Goal: Information Seeking & Learning: Learn about a topic

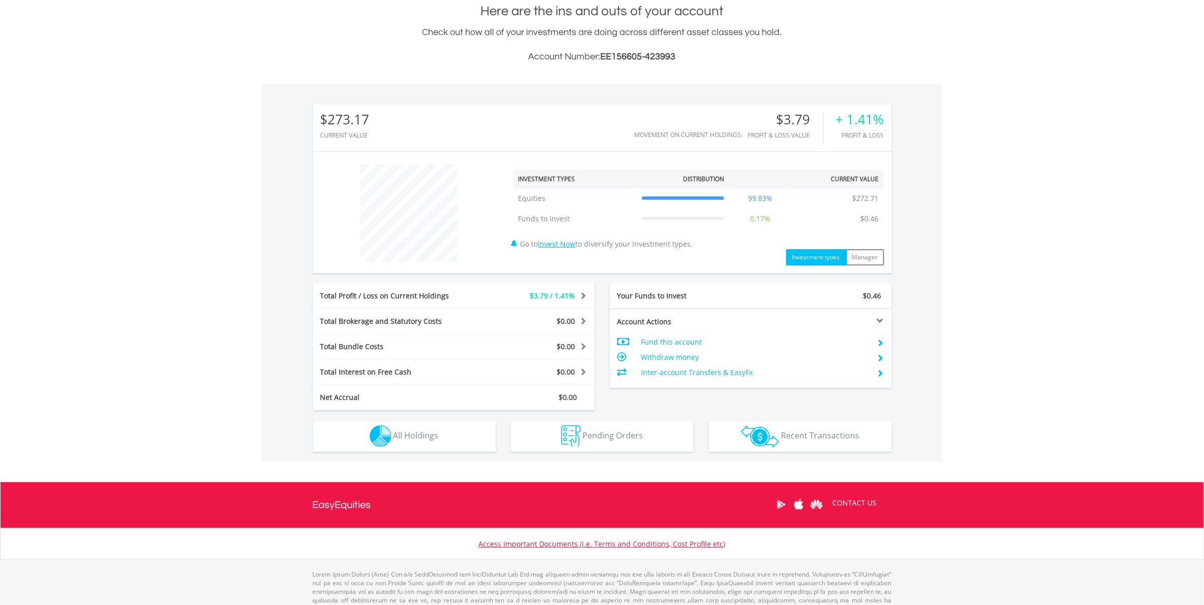
scroll to position [253, 0]
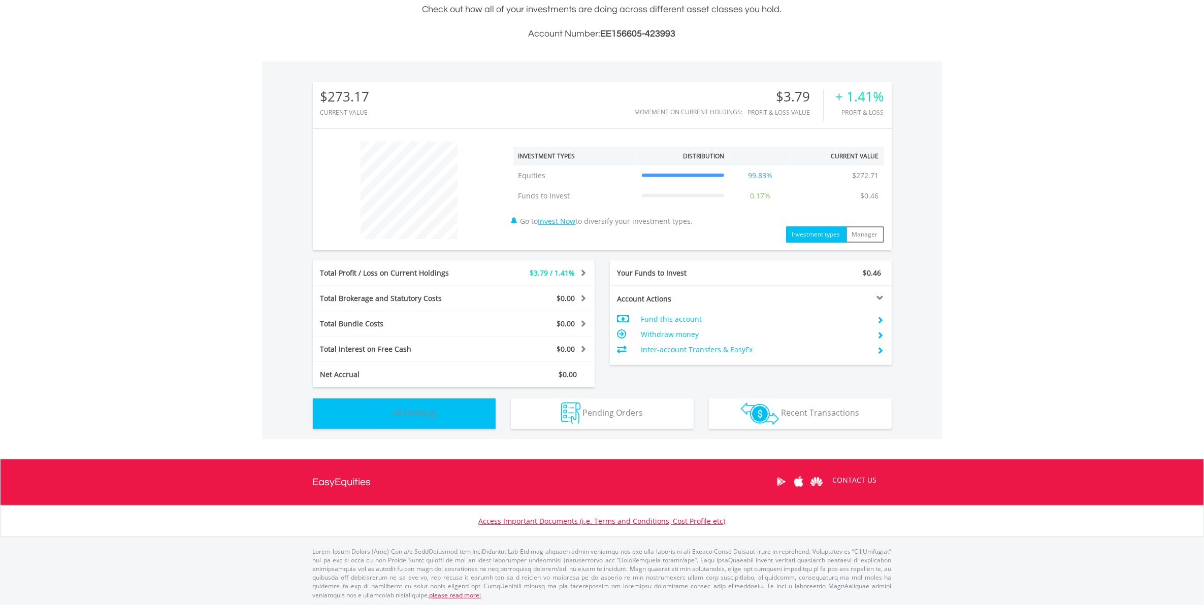
click at [438, 408] on span "All Holdings" at bounding box center [415, 412] width 45 height 11
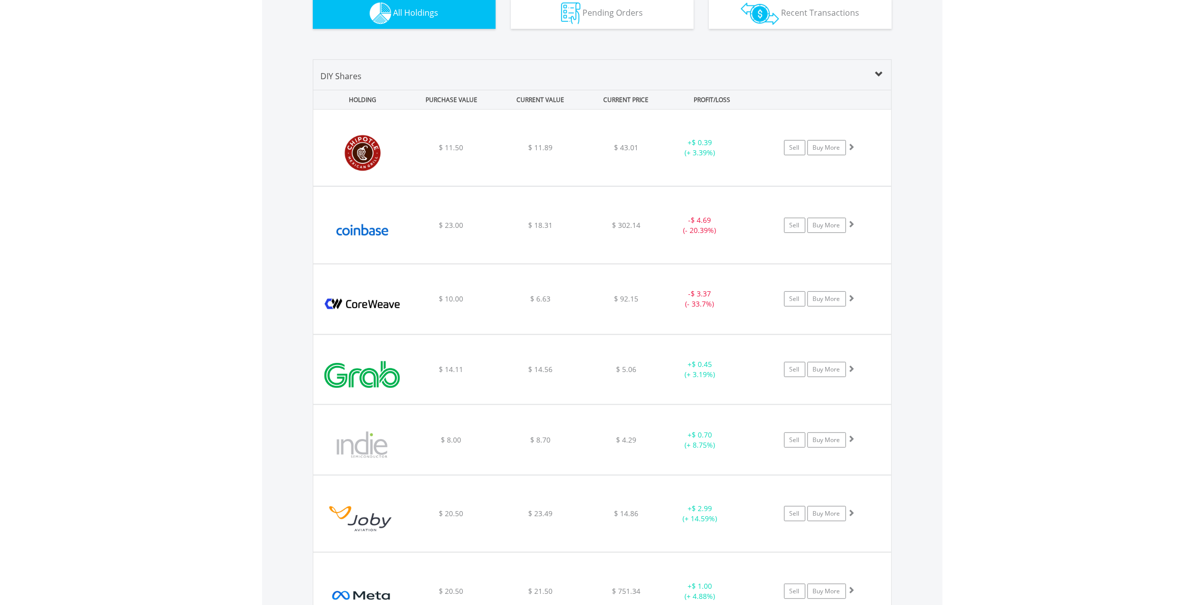
scroll to position [648, 0]
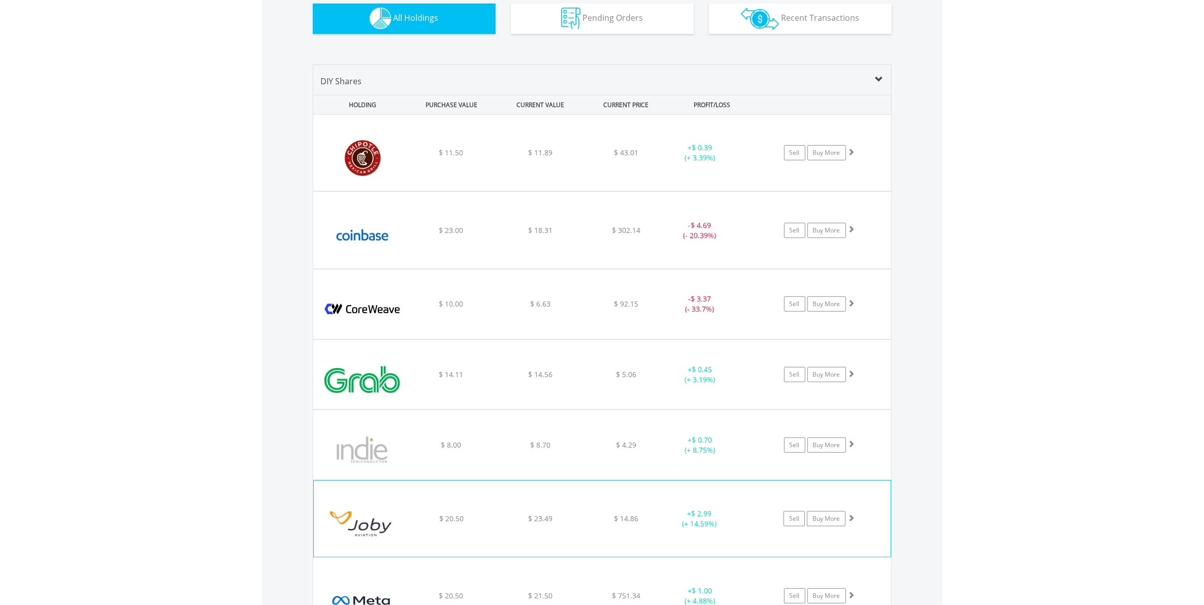
click at [849, 517] on span at bounding box center [850, 517] width 7 height 7
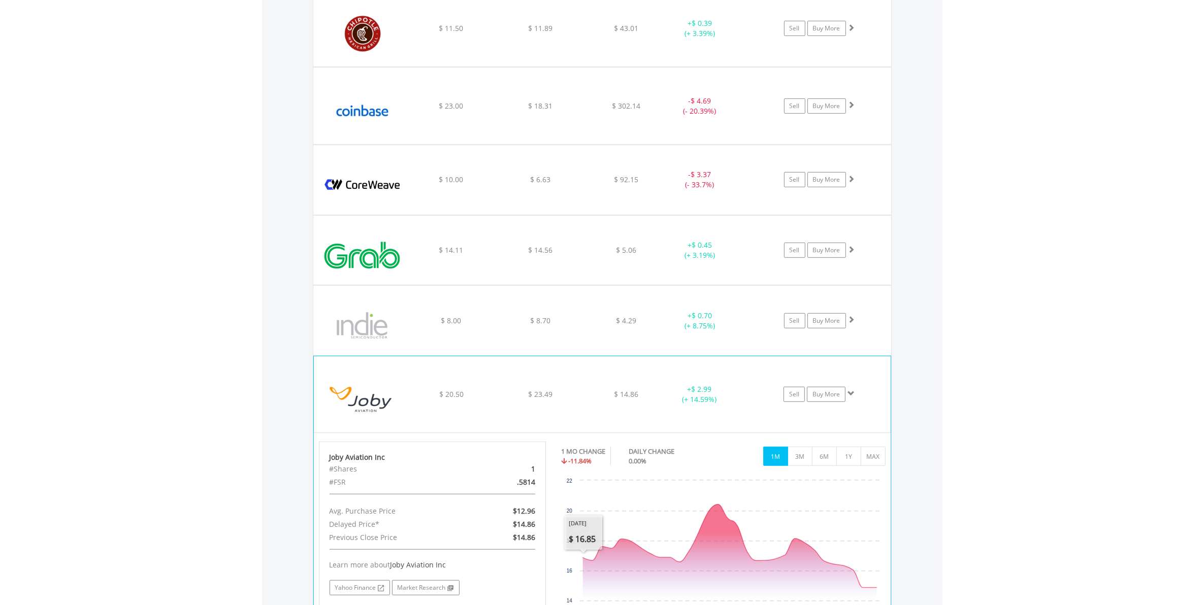
scroll to position [775, 0]
click at [850, 389] on span at bounding box center [850, 390] width 7 height 7
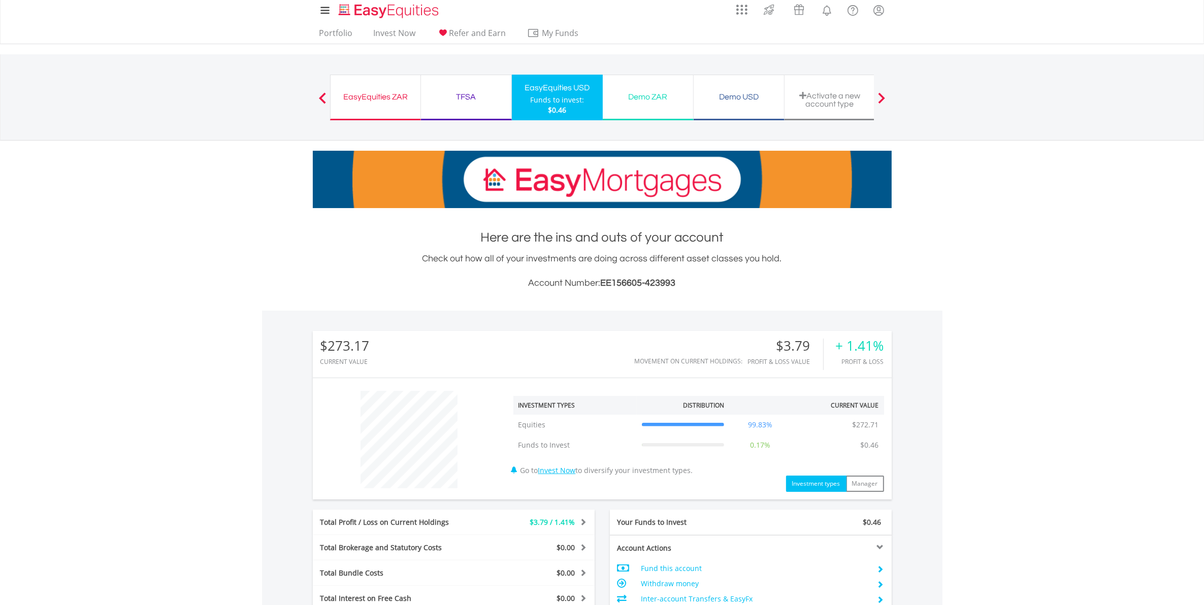
scroll to position [0, 0]
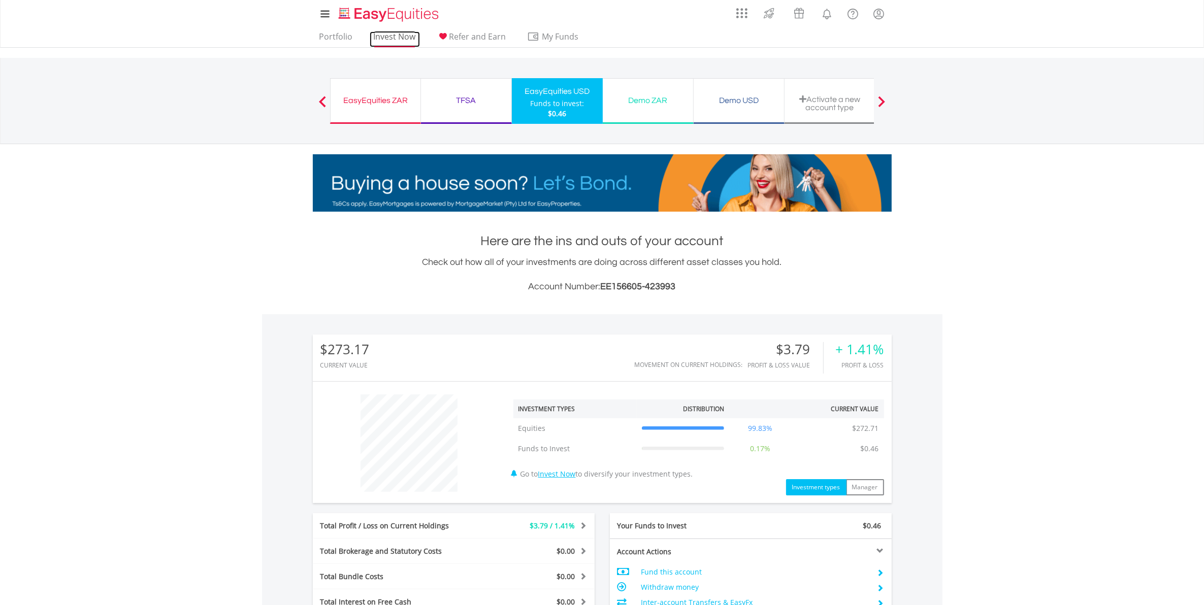
click at [382, 33] on link "Invest Now" at bounding box center [395, 39] width 50 height 16
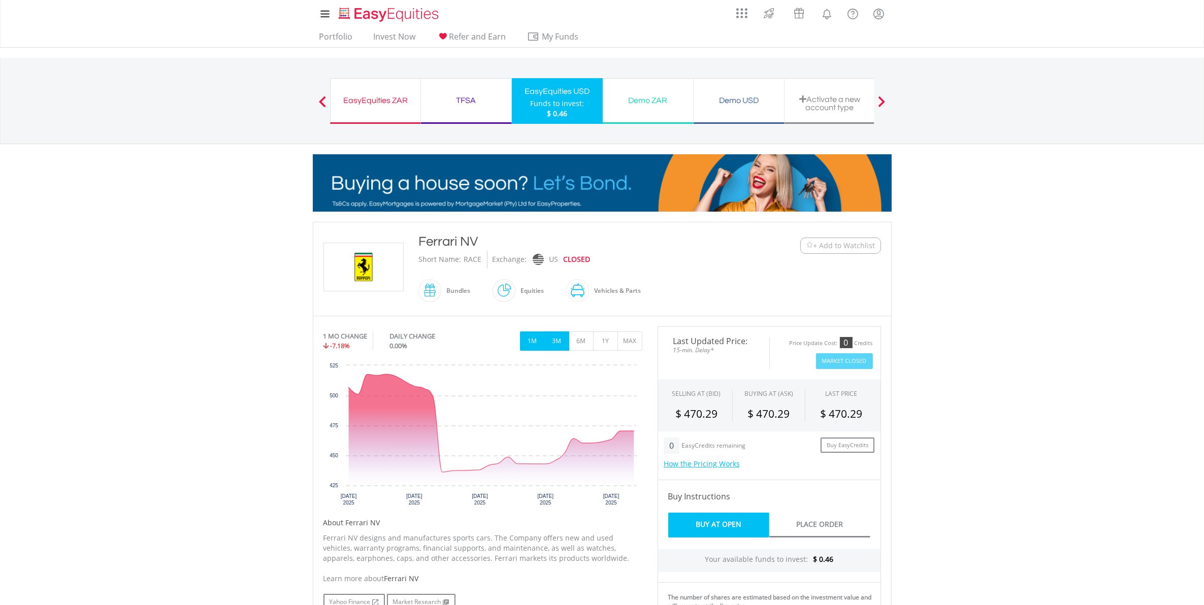
click at [557, 344] on button "3M" at bounding box center [556, 340] width 25 height 19
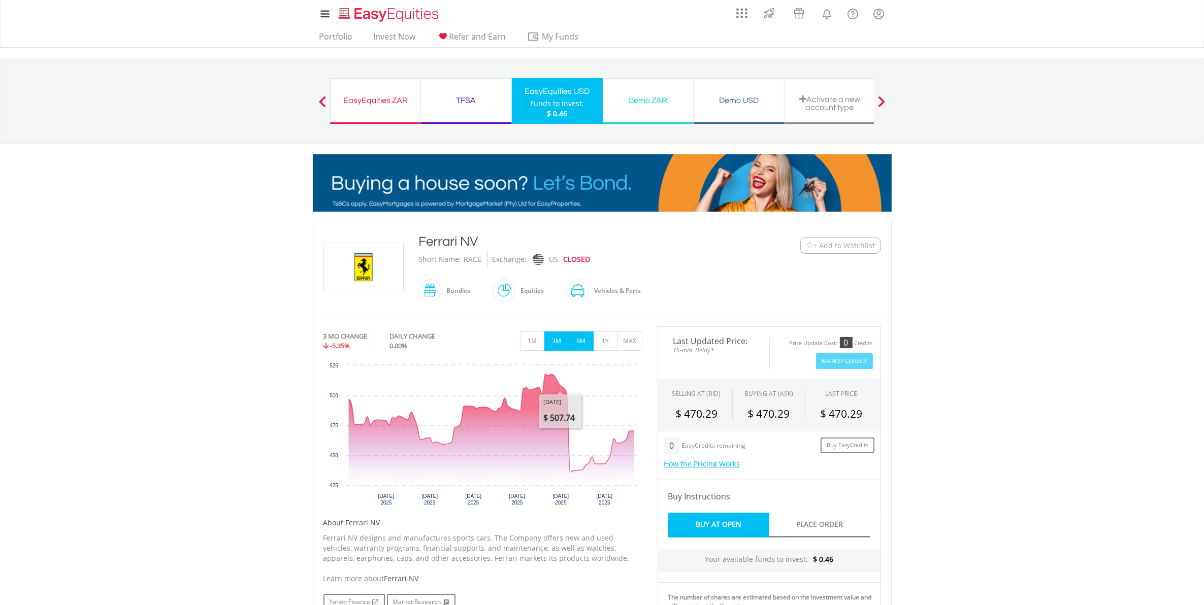
click at [580, 344] on button "6M" at bounding box center [581, 340] width 25 height 19
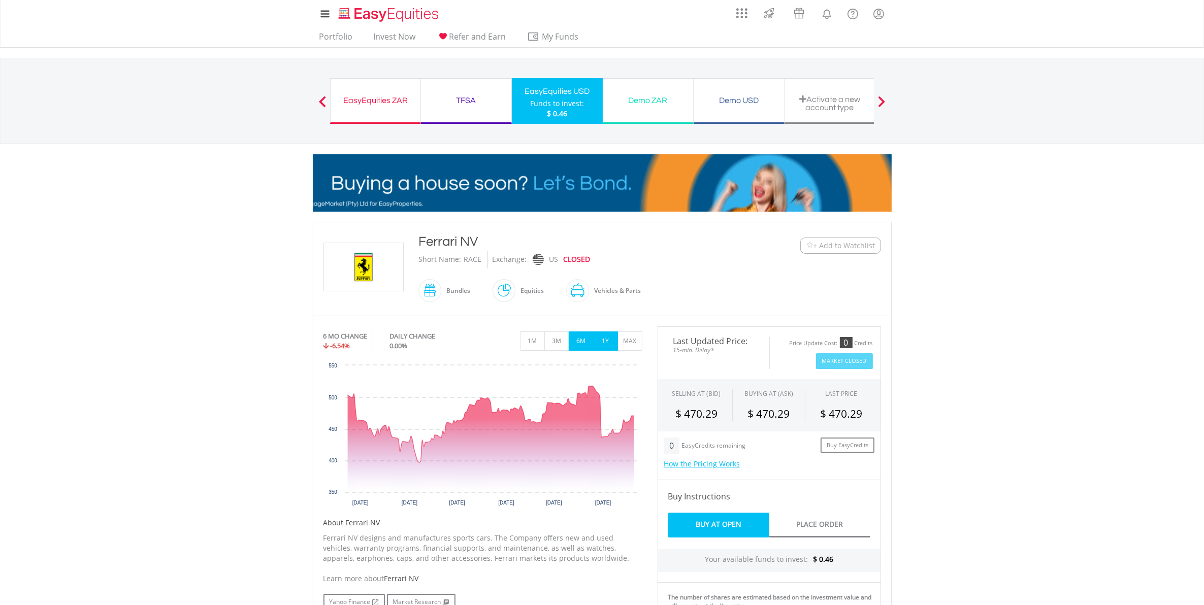
click at [605, 343] on button "1Y" at bounding box center [605, 340] width 25 height 19
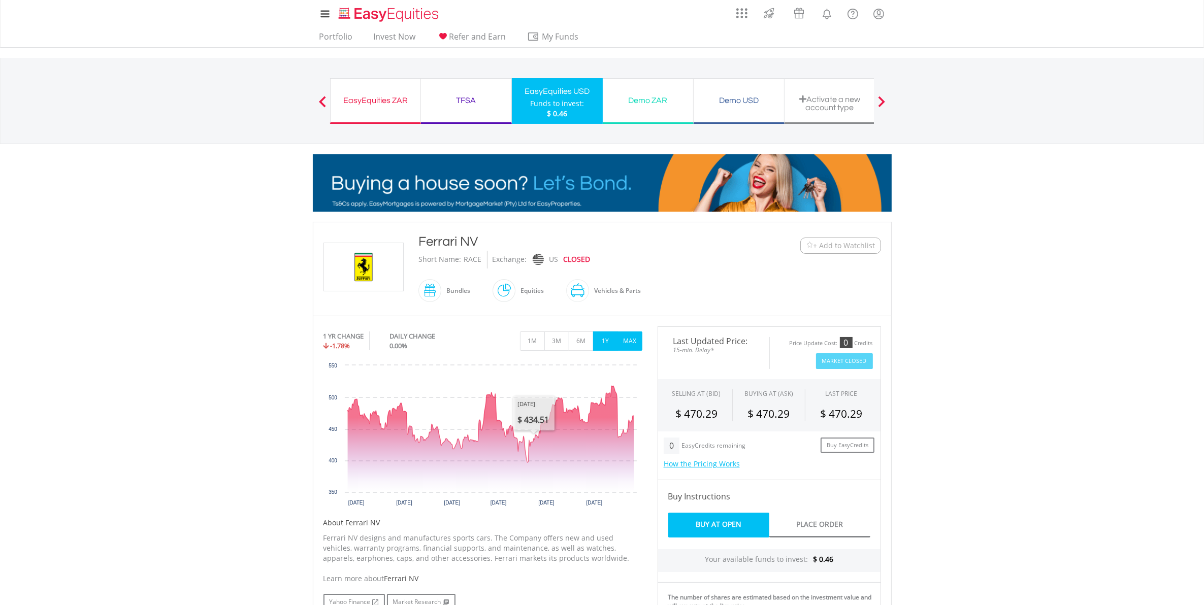
click at [630, 338] on button "MAX" at bounding box center [629, 340] width 25 height 19
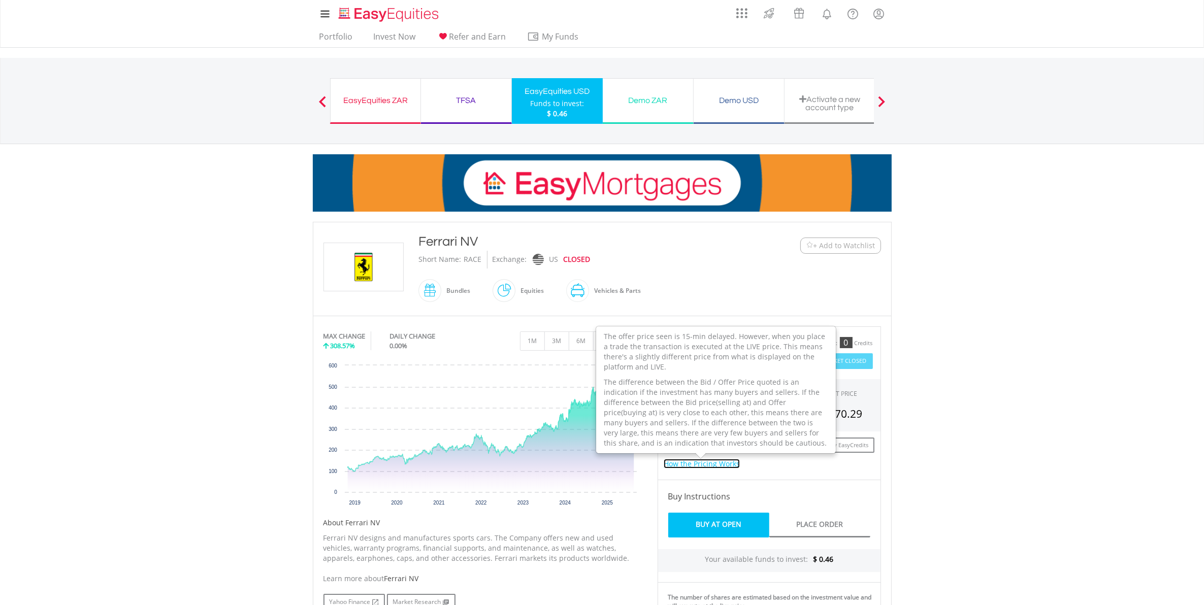
click at [713, 465] on link "How the Pricing Works" at bounding box center [701, 464] width 76 height 10
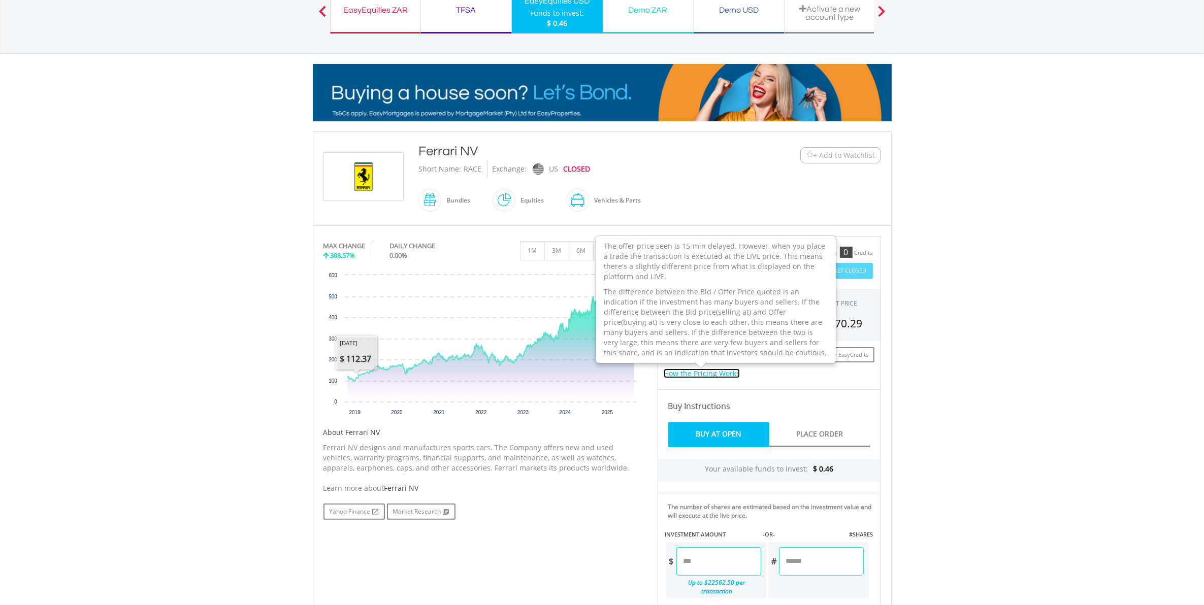
scroll to position [21, 0]
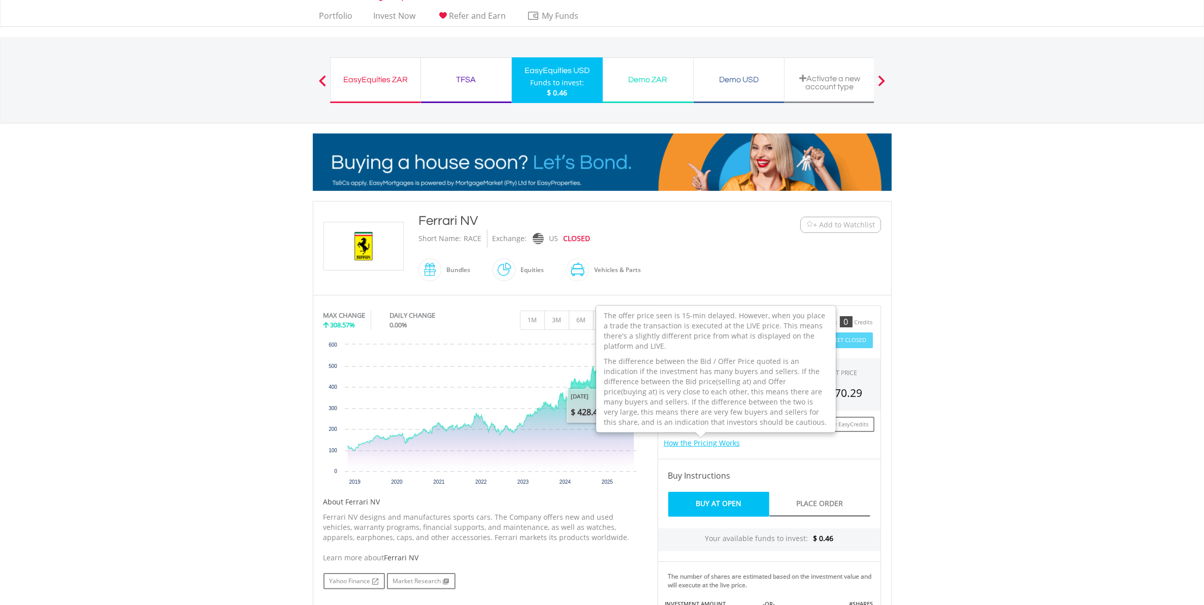
click at [996, 372] on body "My Investments Invest Now New Listings Sell My Recurring Investments Pending Or…" at bounding box center [602, 500] width 1204 height 1042
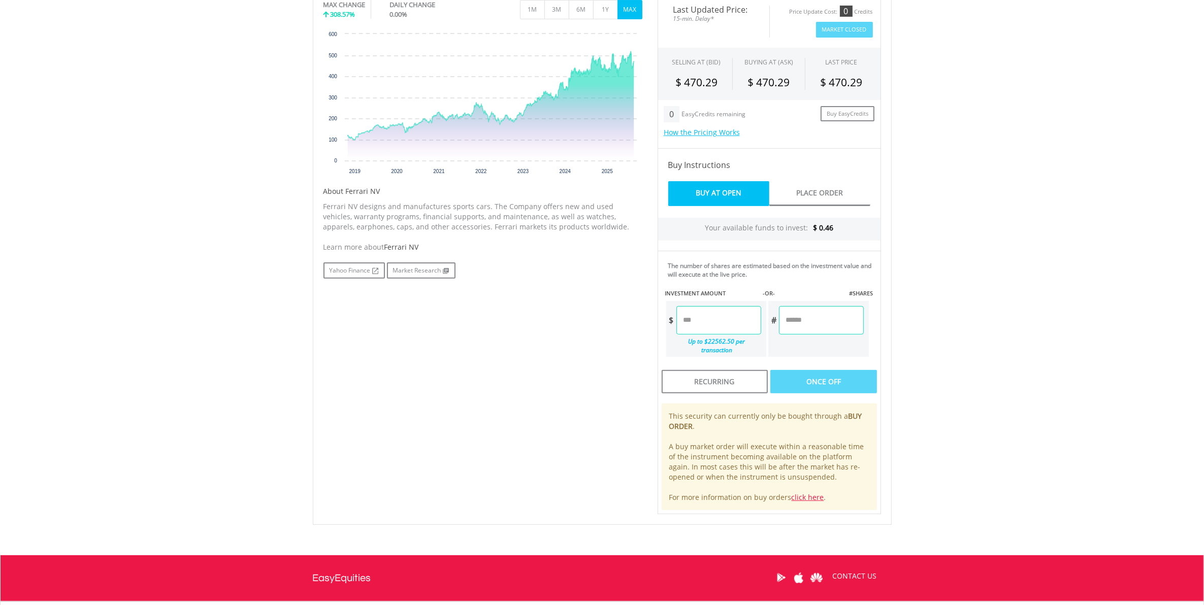
scroll to position [338, 0]
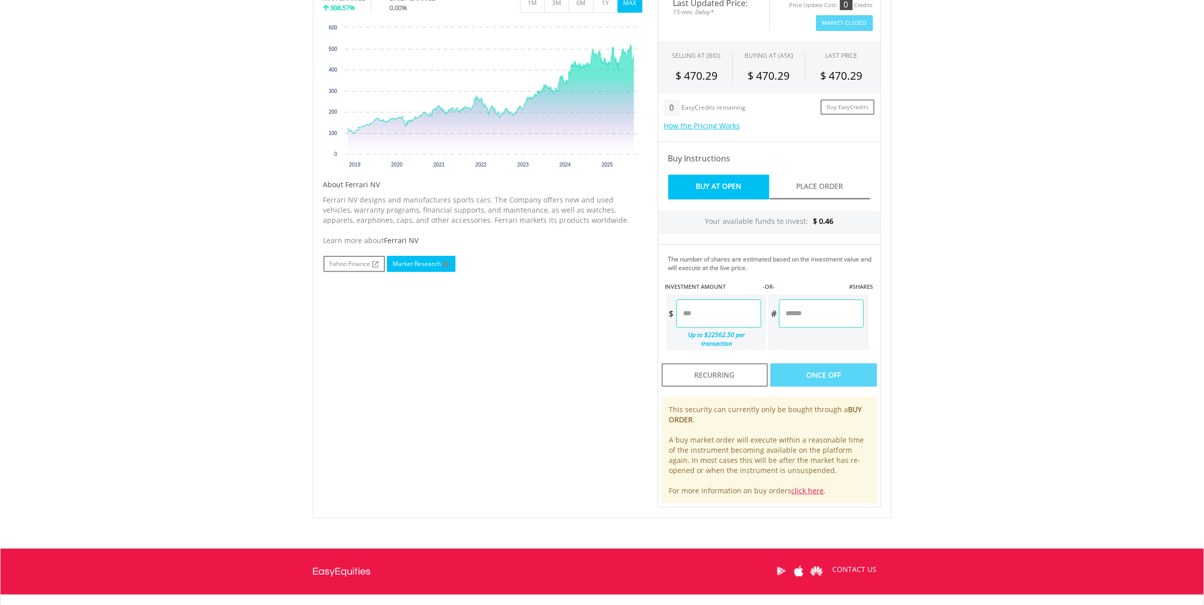
click at [424, 262] on link "Market Research" at bounding box center [421, 264] width 69 height 16
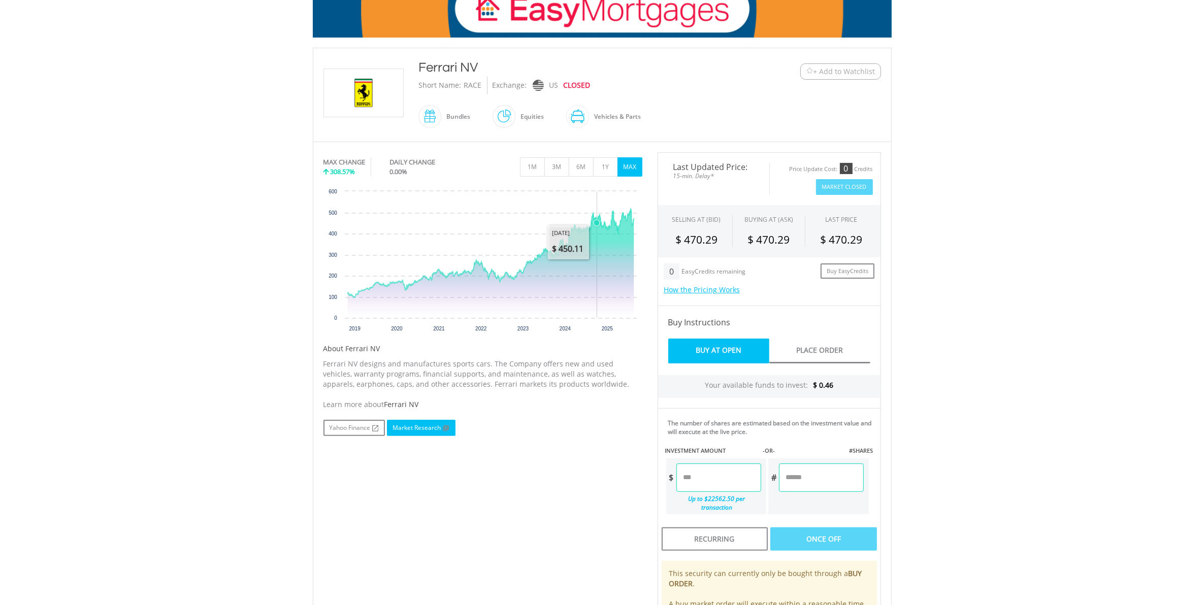
scroll to position [169, 0]
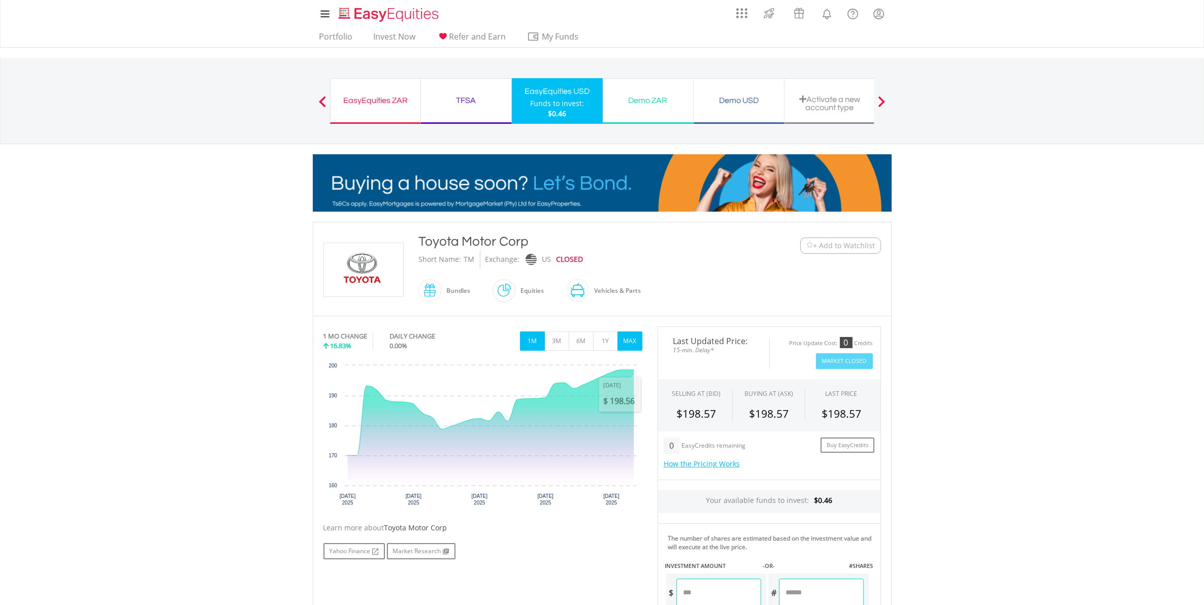
click at [630, 341] on button "MAX" at bounding box center [629, 340] width 25 height 19
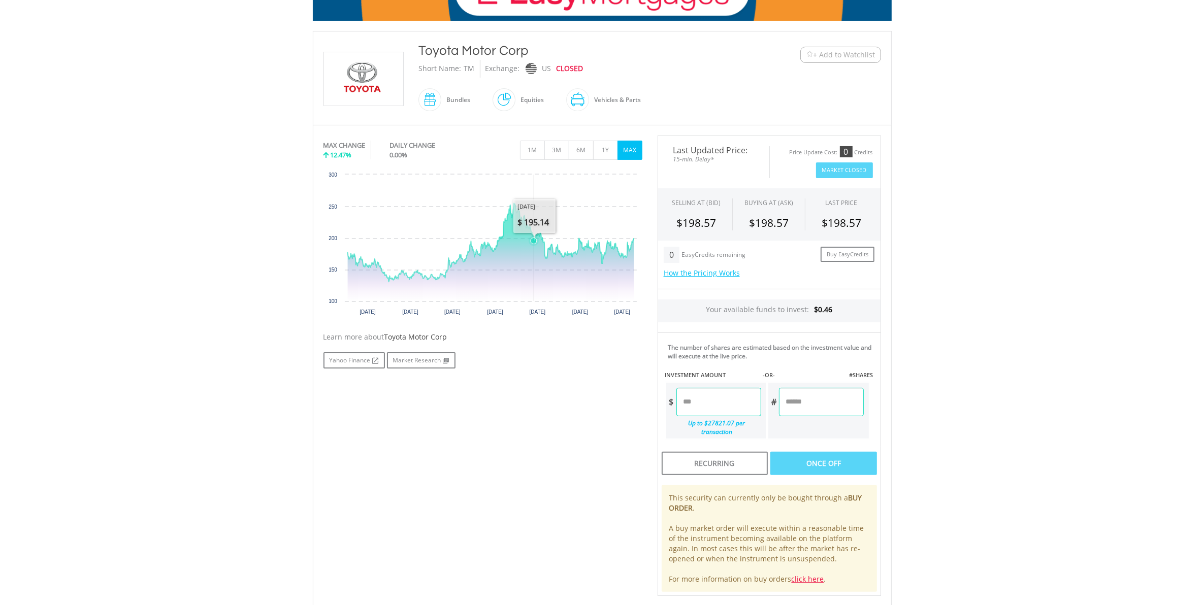
scroll to position [127, 0]
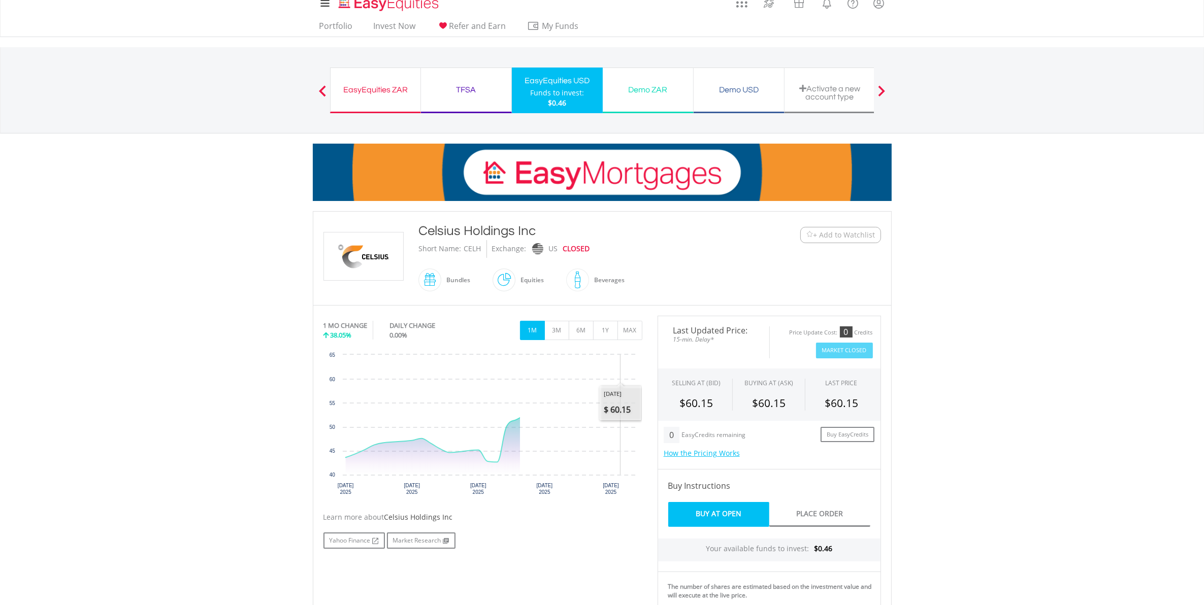
scroll to position [21, 0]
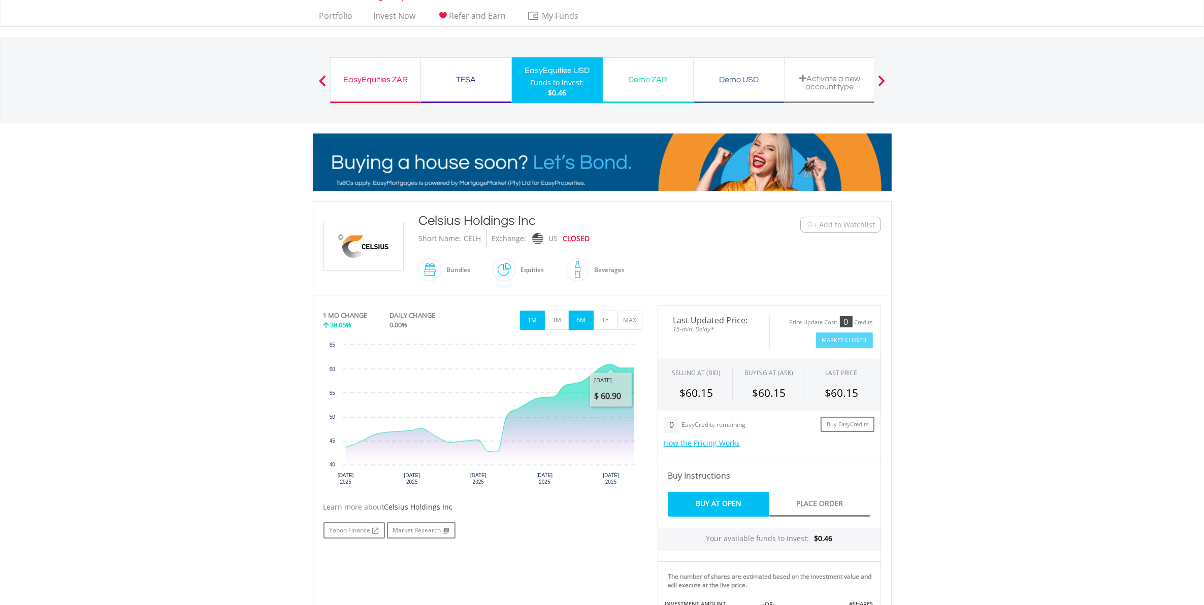
click at [589, 320] on button "6M" at bounding box center [581, 320] width 25 height 19
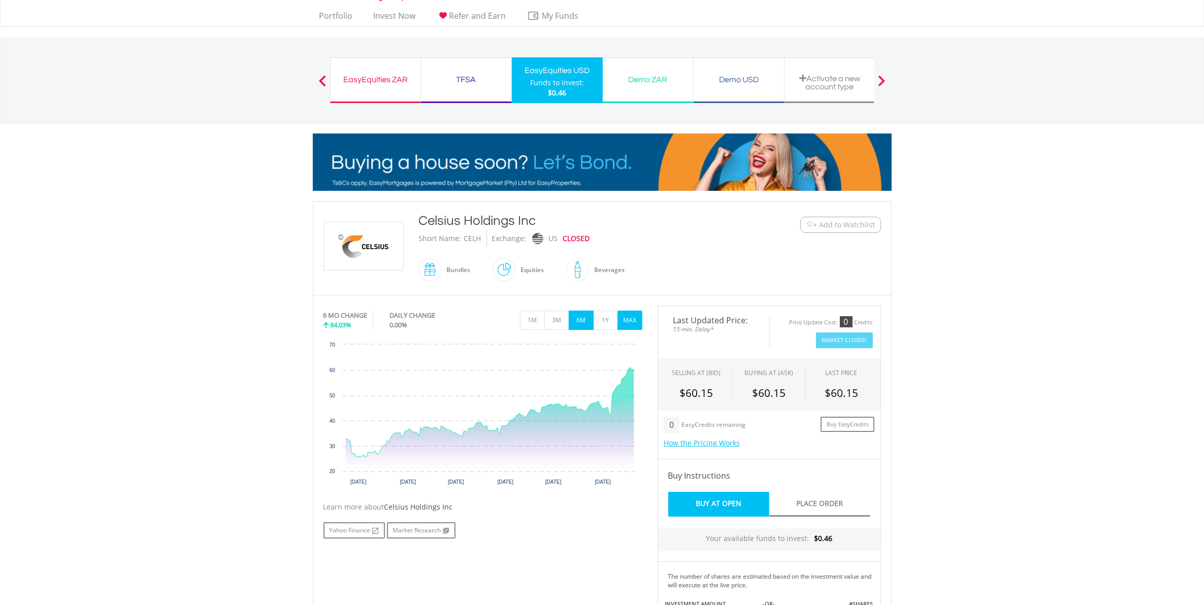
click at [618, 315] on button "MAX" at bounding box center [629, 320] width 25 height 19
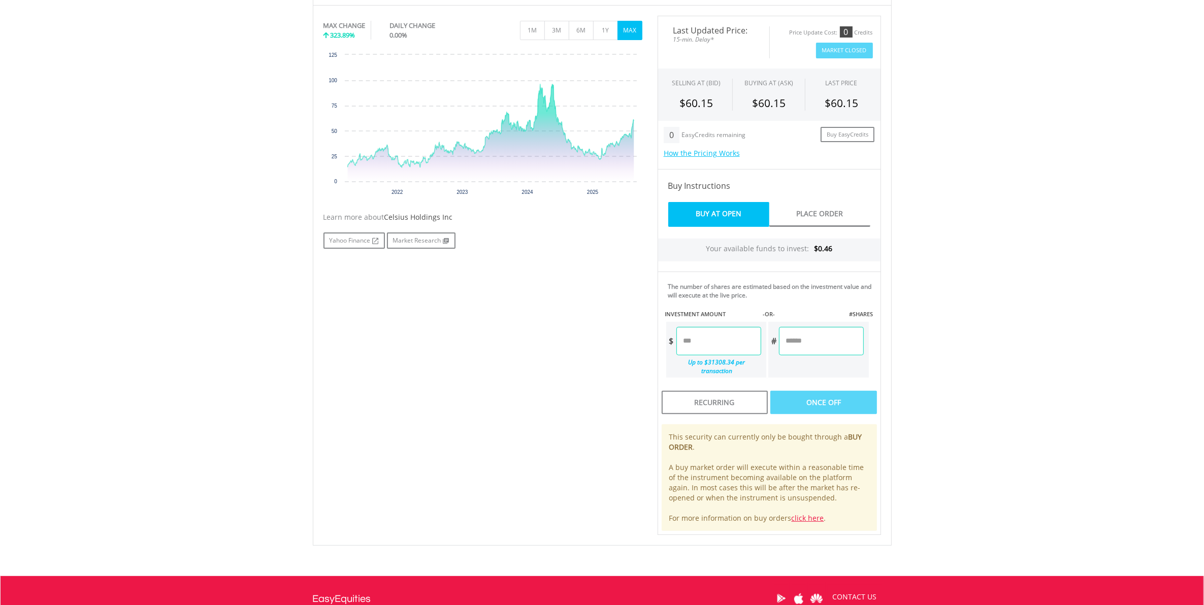
scroll to position [338, 0]
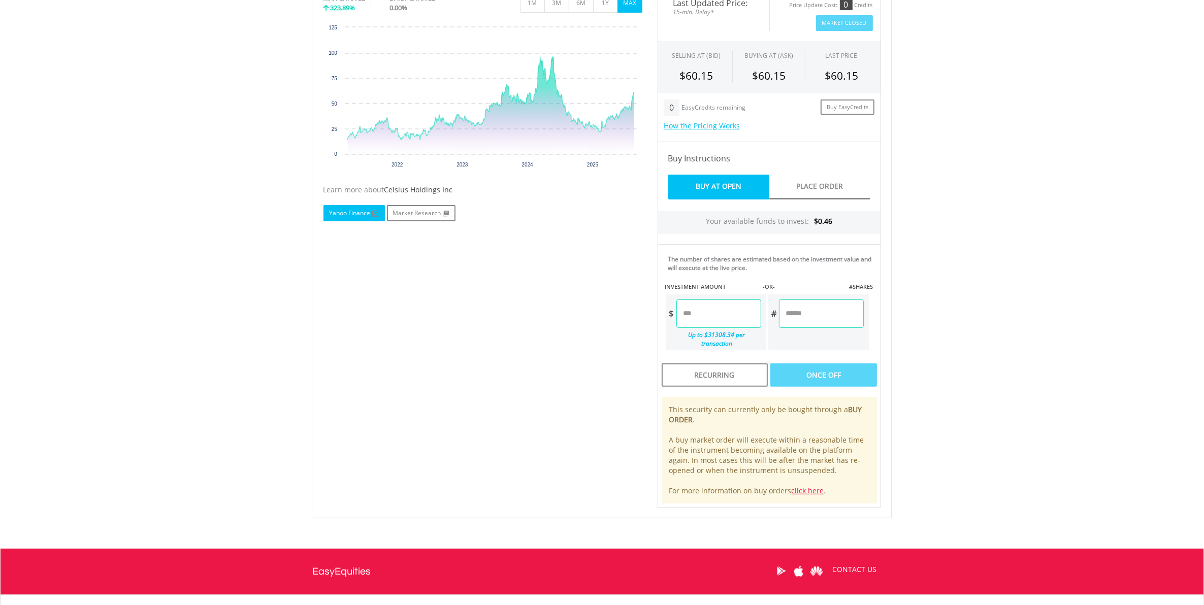
click at [345, 216] on link "Yahoo Finance" at bounding box center [353, 213] width 61 height 16
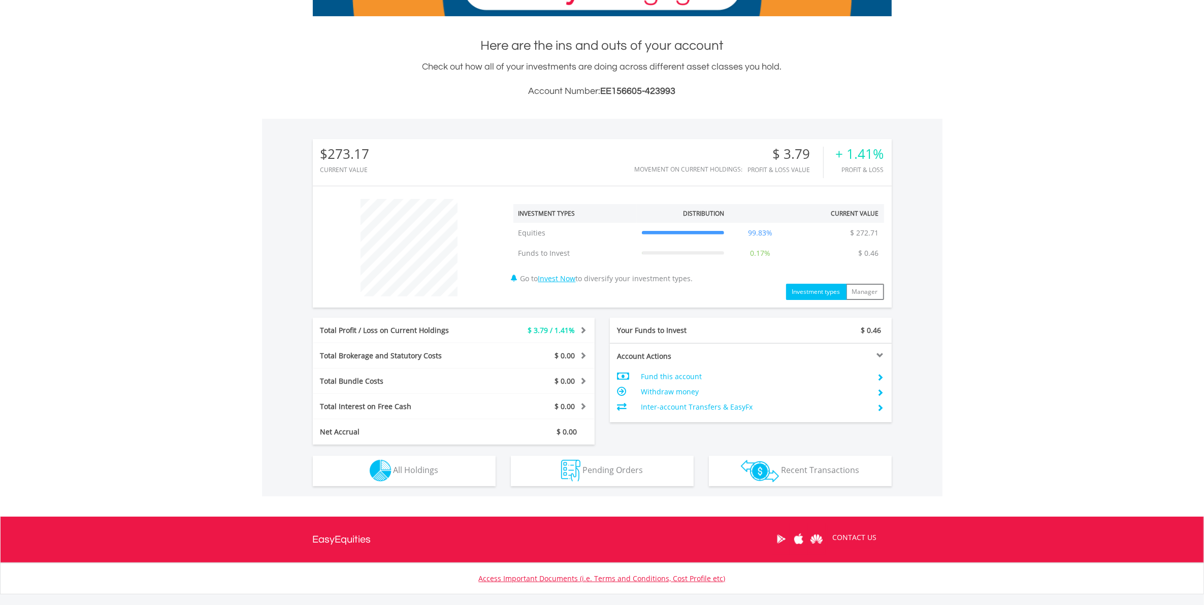
scroll to position [211, 0]
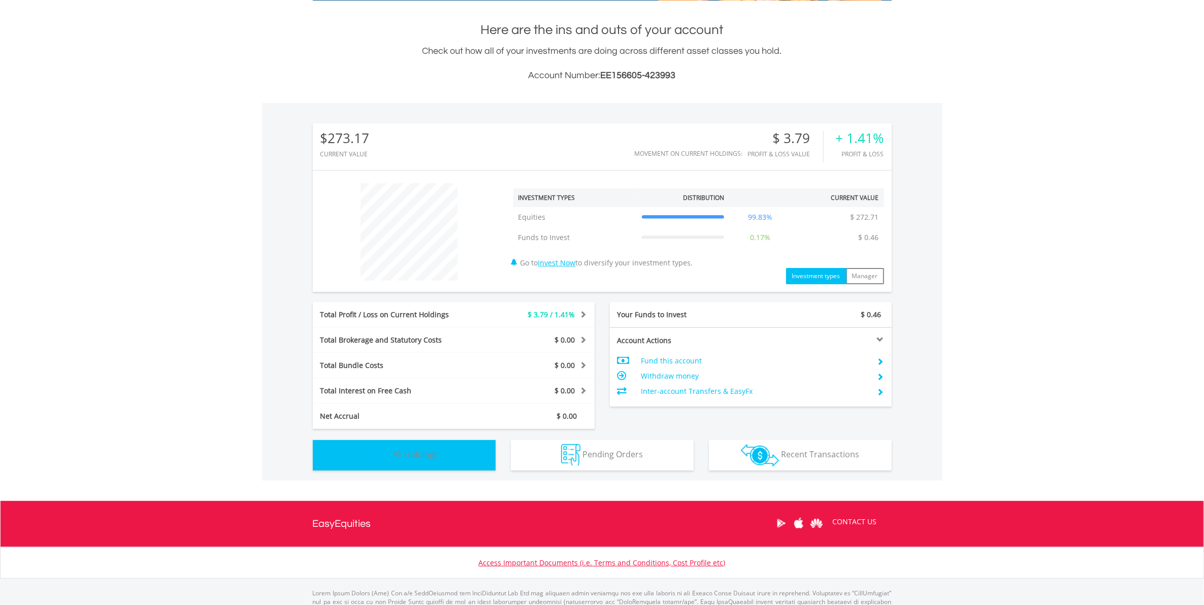
click at [428, 455] on span "All Holdings" at bounding box center [415, 454] width 45 height 11
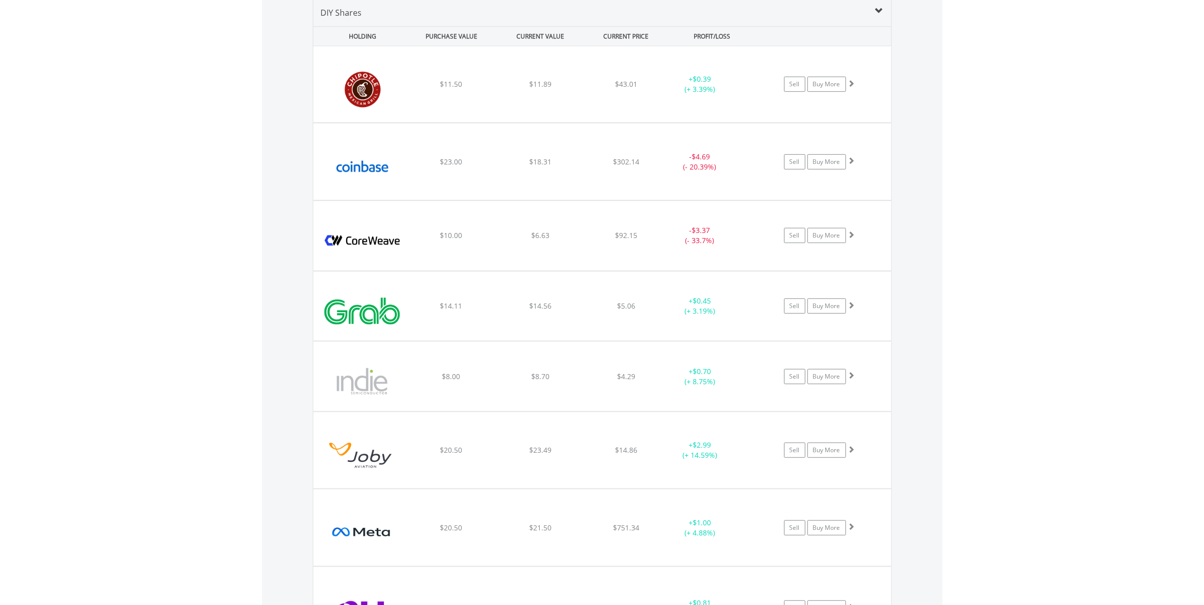
scroll to position [719, 0]
click at [851, 229] on span at bounding box center [850, 231] width 7 height 7
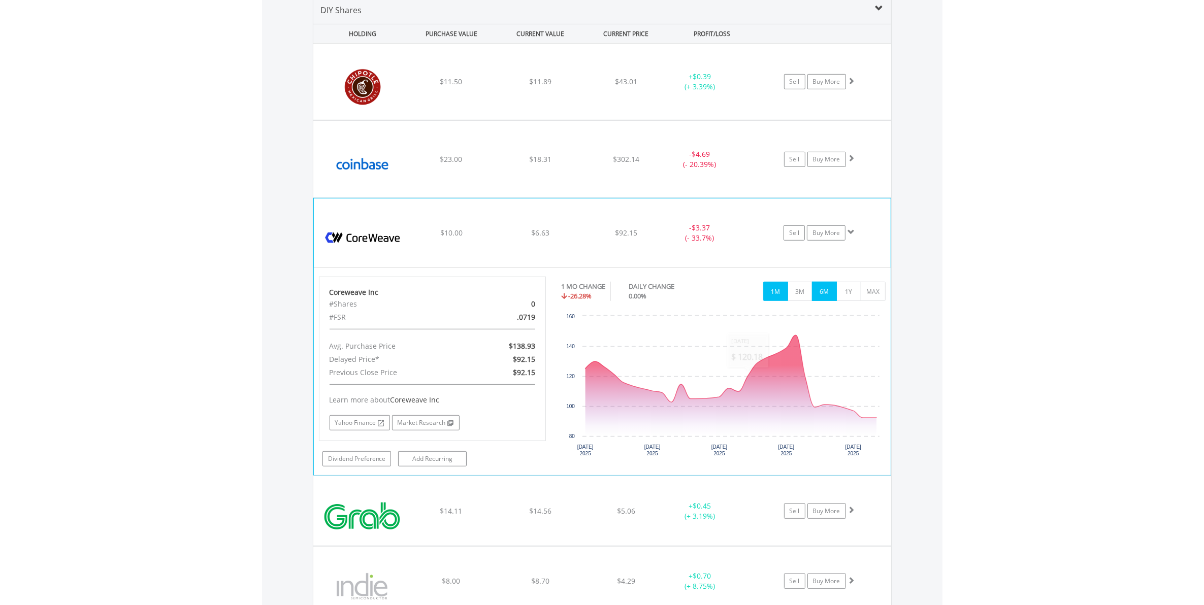
click at [826, 292] on button "6M" at bounding box center [824, 291] width 25 height 19
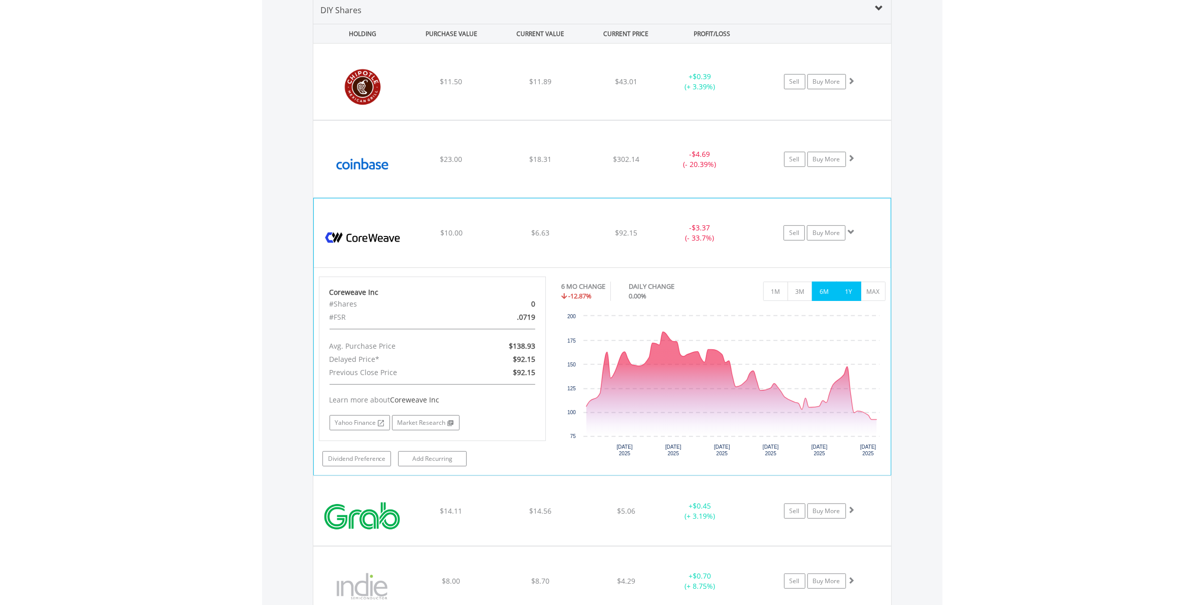
click at [843, 292] on button "1Y" at bounding box center [848, 291] width 25 height 19
click at [871, 285] on button "MAX" at bounding box center [872, 291] width 25 height 19
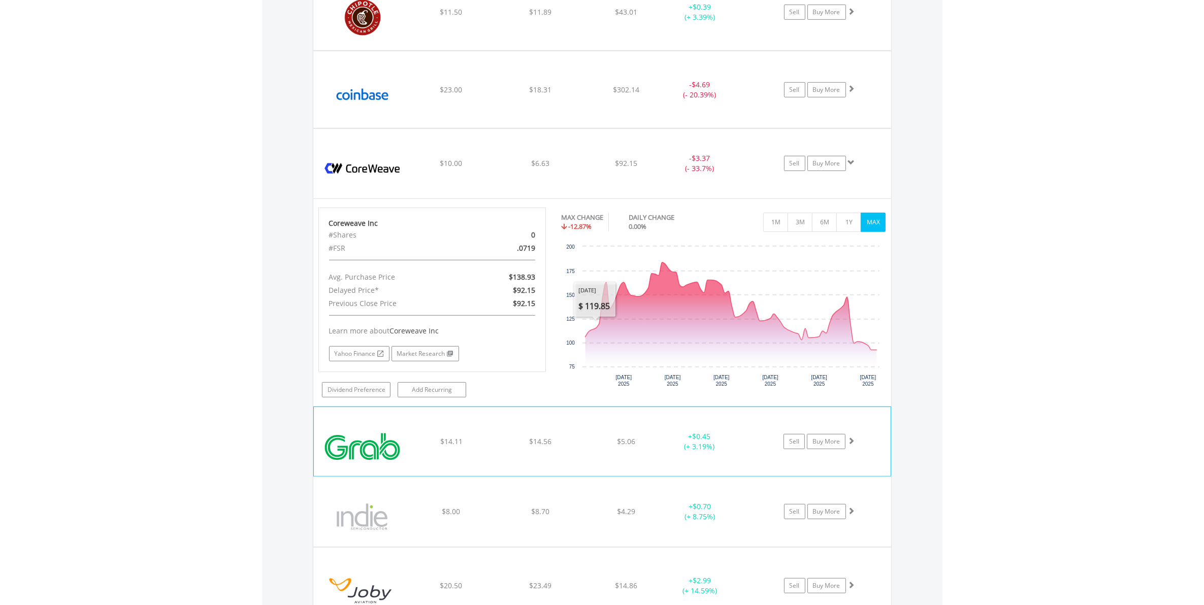
scroll to position [803, 0]
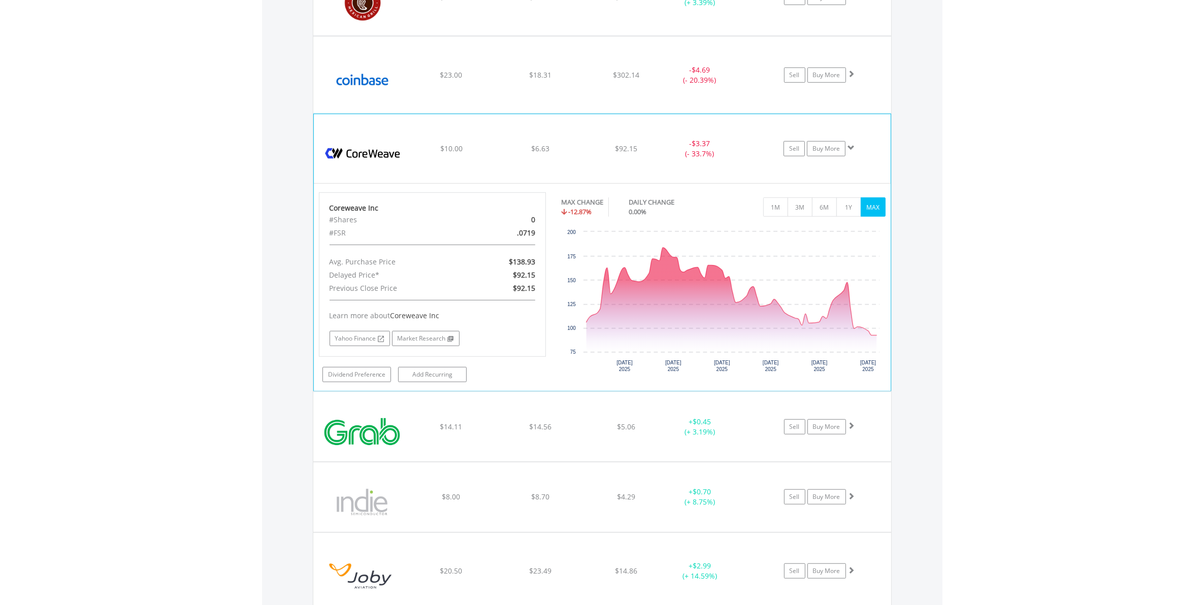
click at [851, 149] on span at bounding box center [850, 147] width 7 height 7
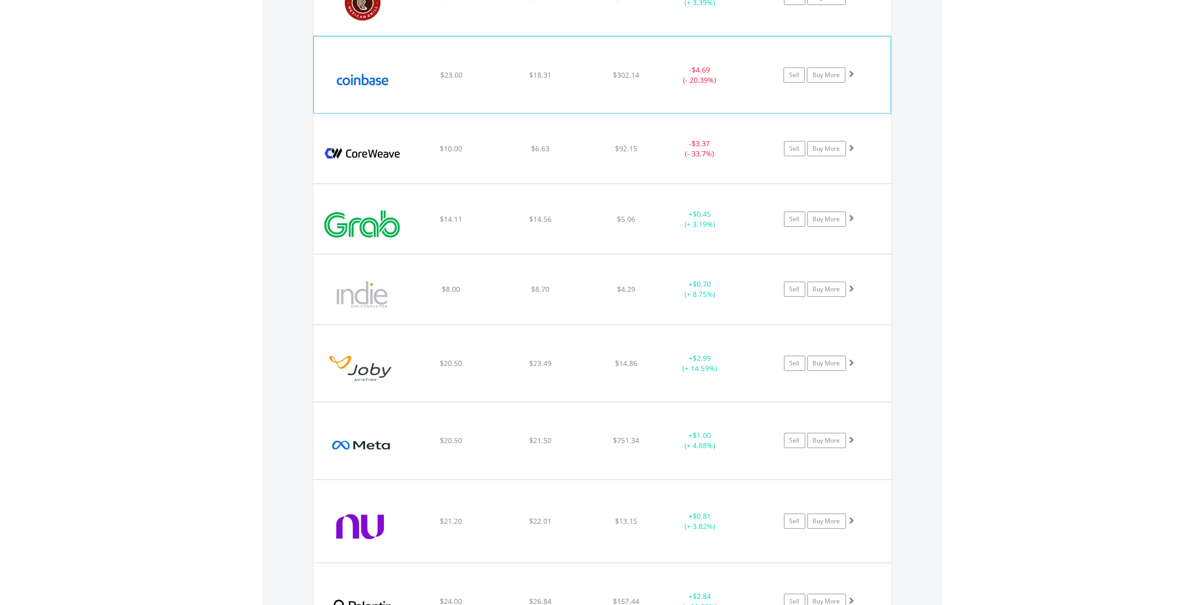
click at [853, 71] on span at bounding box center [850, 73] width 7 height 7
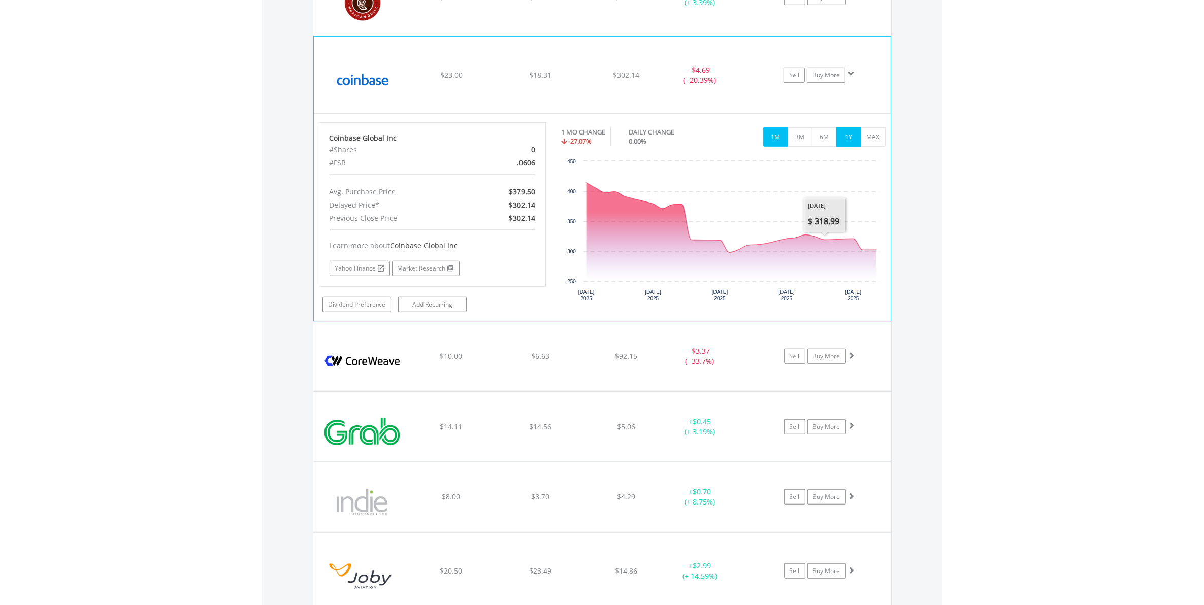
click at [844, 129] on button "1Y" at bounding box center [848, 136] width 25 height 19
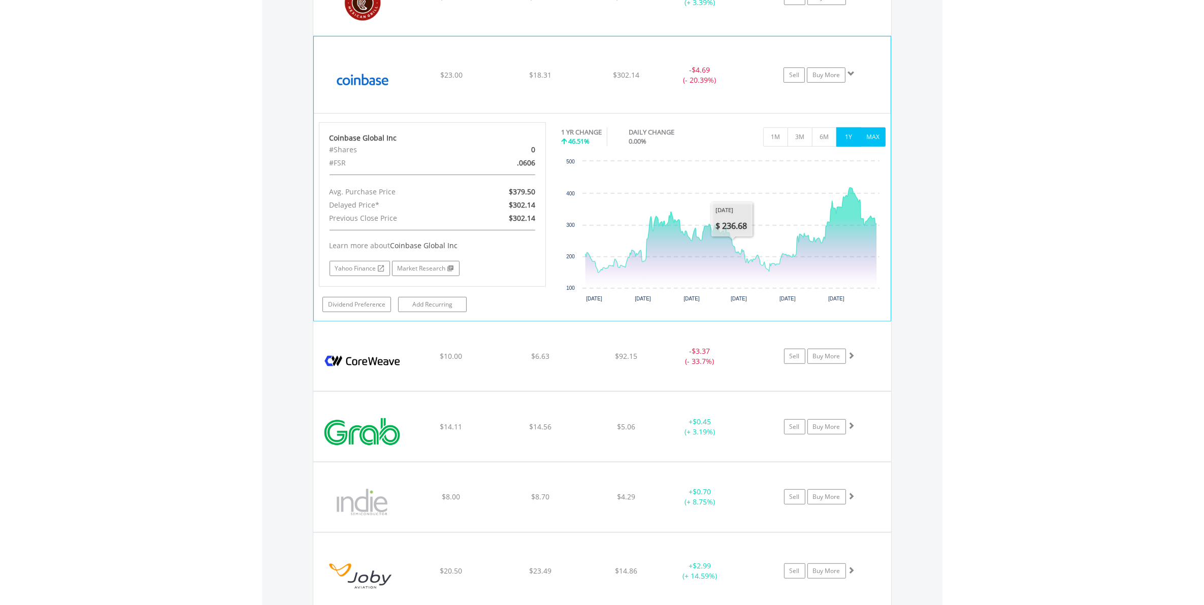
click at [866, 135] on button "MAX" at bounding box center [872, 136] width 25 height 19
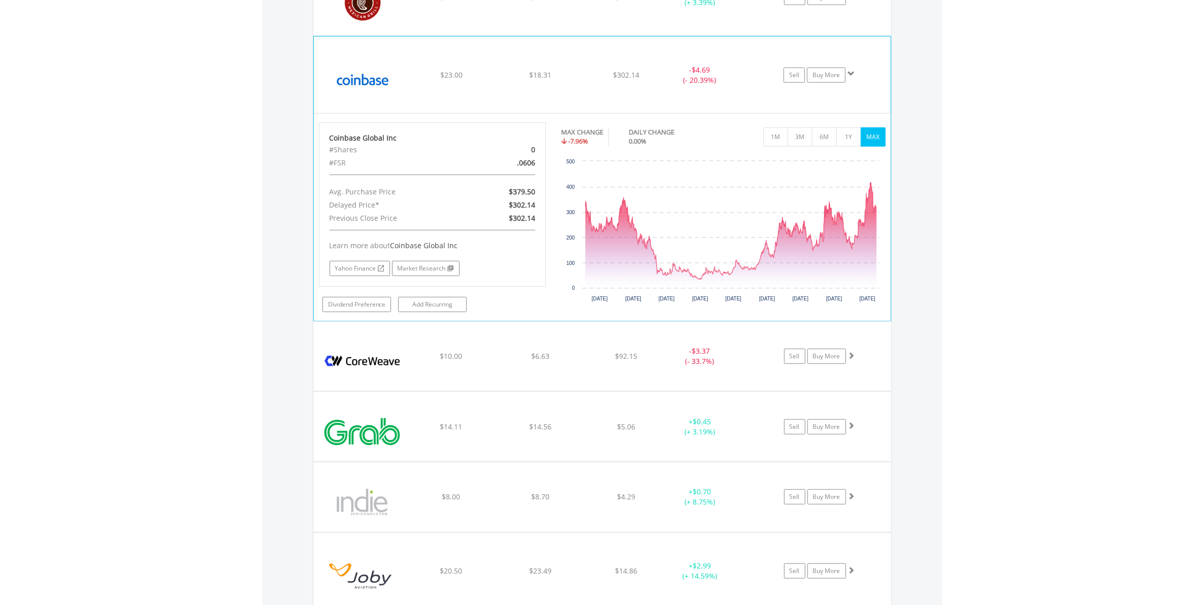
click at [849, 72] on span at bounding box center [850, 73] width 7 height 7
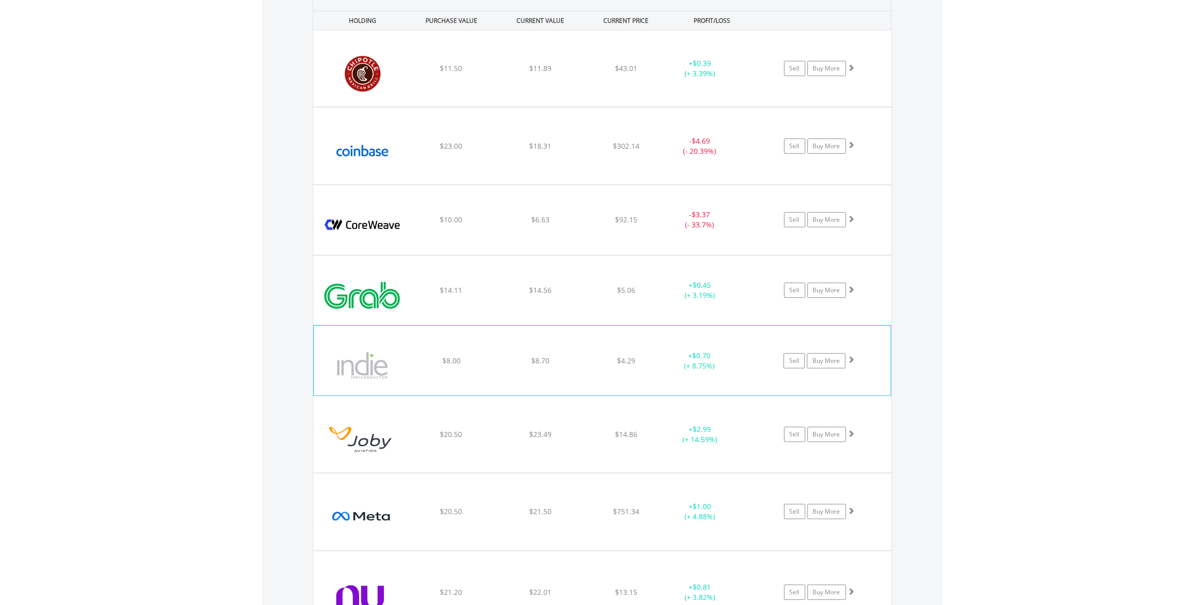
scroll to position [719, 0]
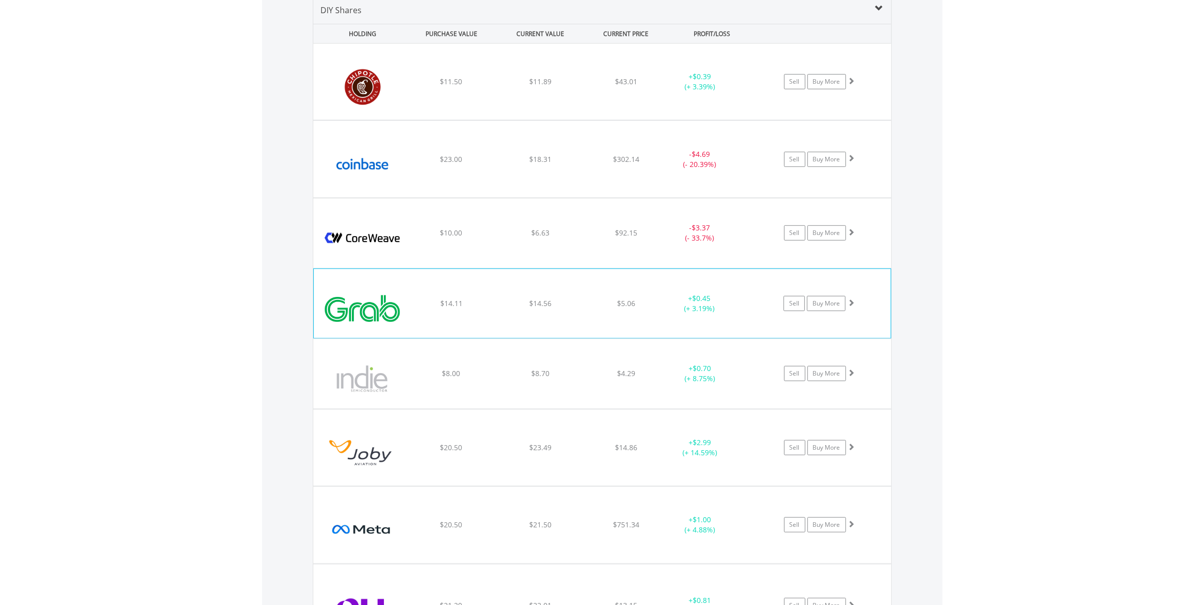
click at [851, 302] on span at bounding box center [850, 302] width 7 height 7
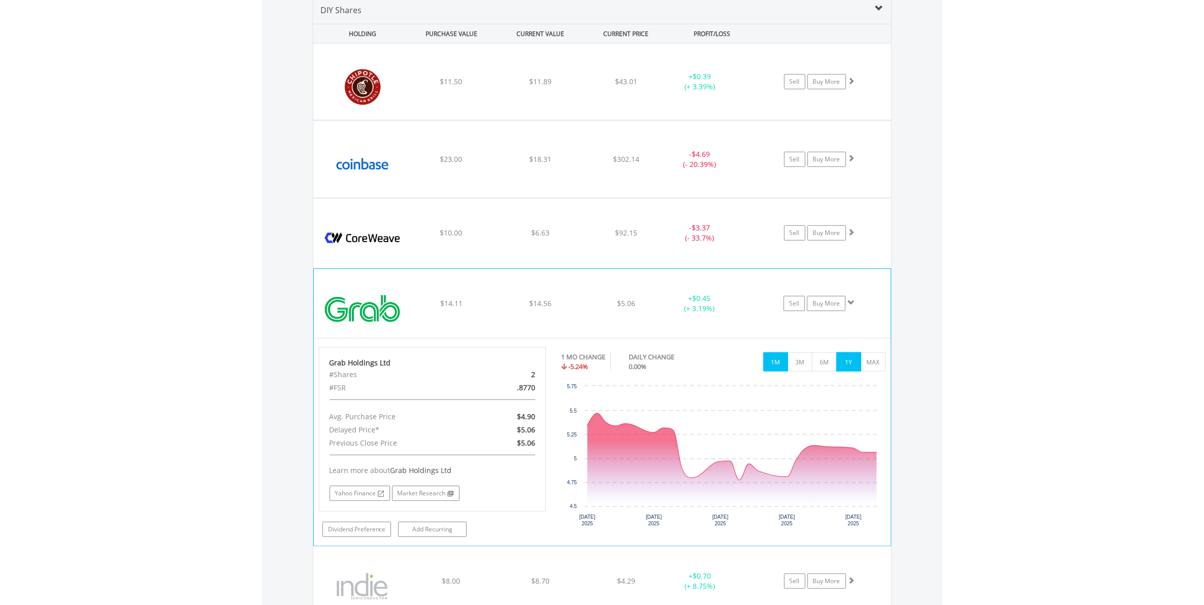
click at [853, 362] on button "1Y" at bounding box center [848, 361] width 25 height 19
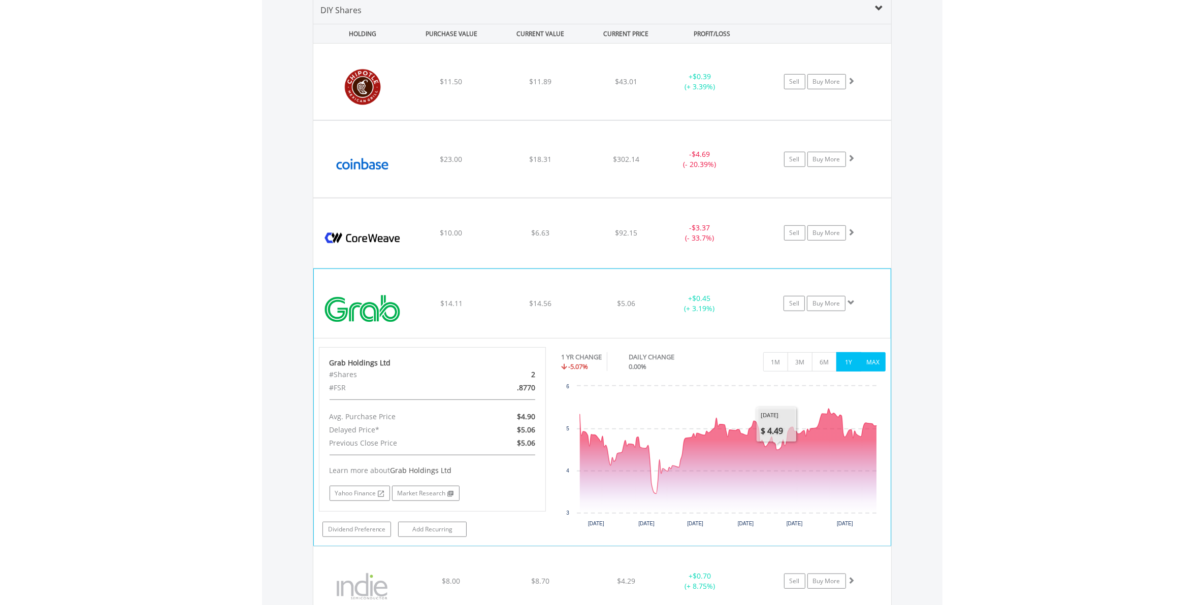
click at [871, 358] on button "MAX" at bounding box center [872, 361] width 25 height 19
click at [853, 303] on span at bounding box center [850, 302] width 7 height 7
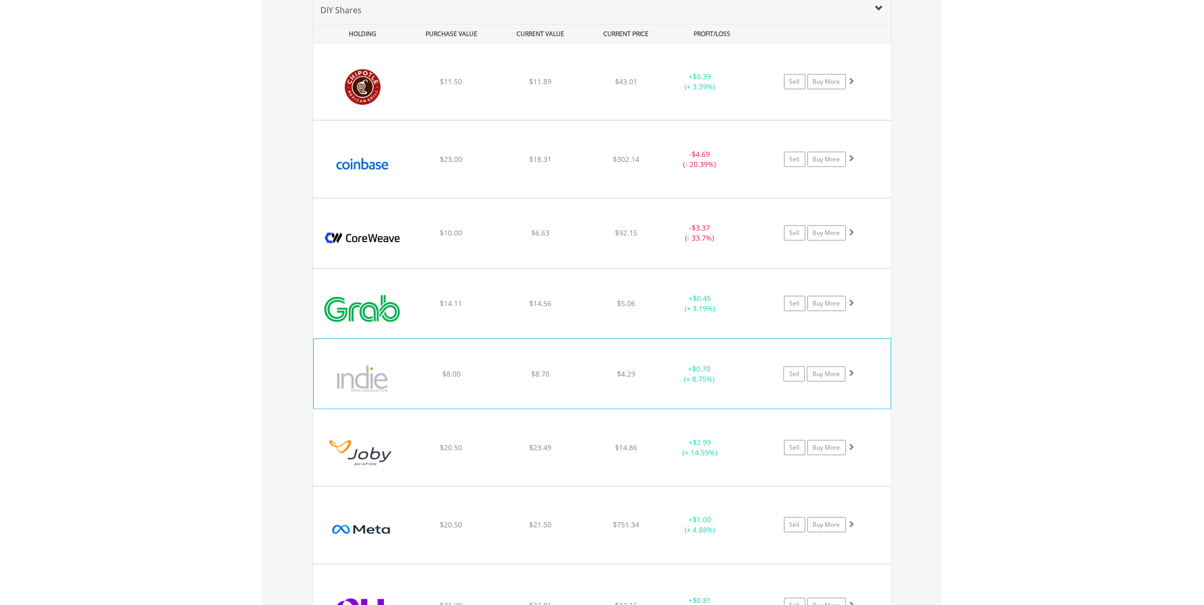
click at [855, 89] on div "Sell Buy More" at bounding box center [824, 81] width 133 height 15
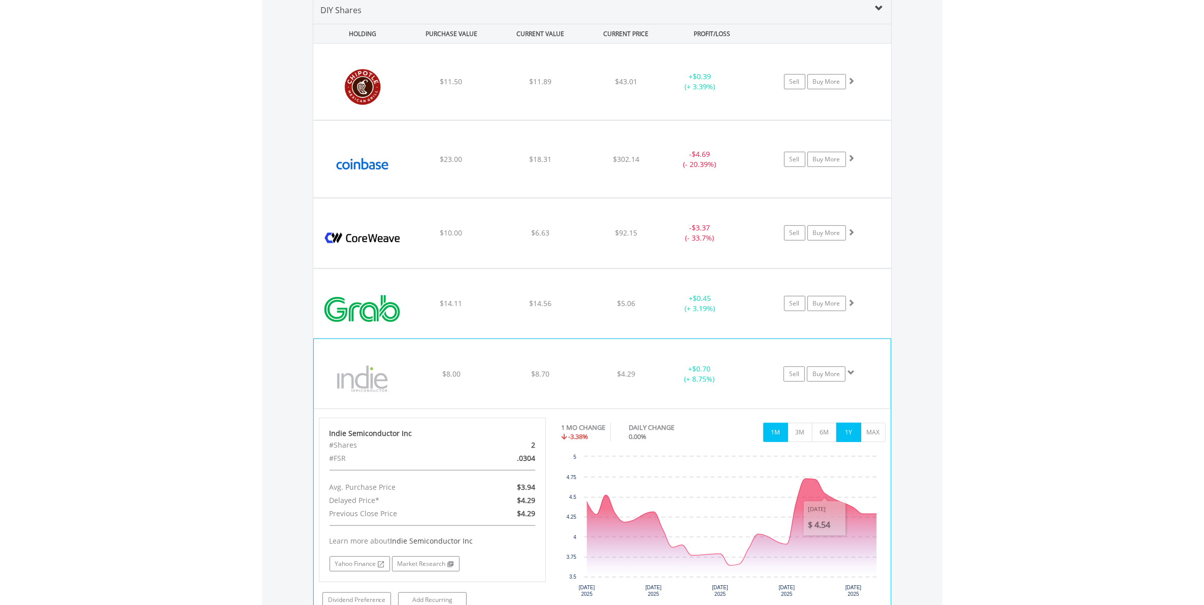
click at [854, 433] on button "1Y" at bounding box center [848, 432] width 25 height 19
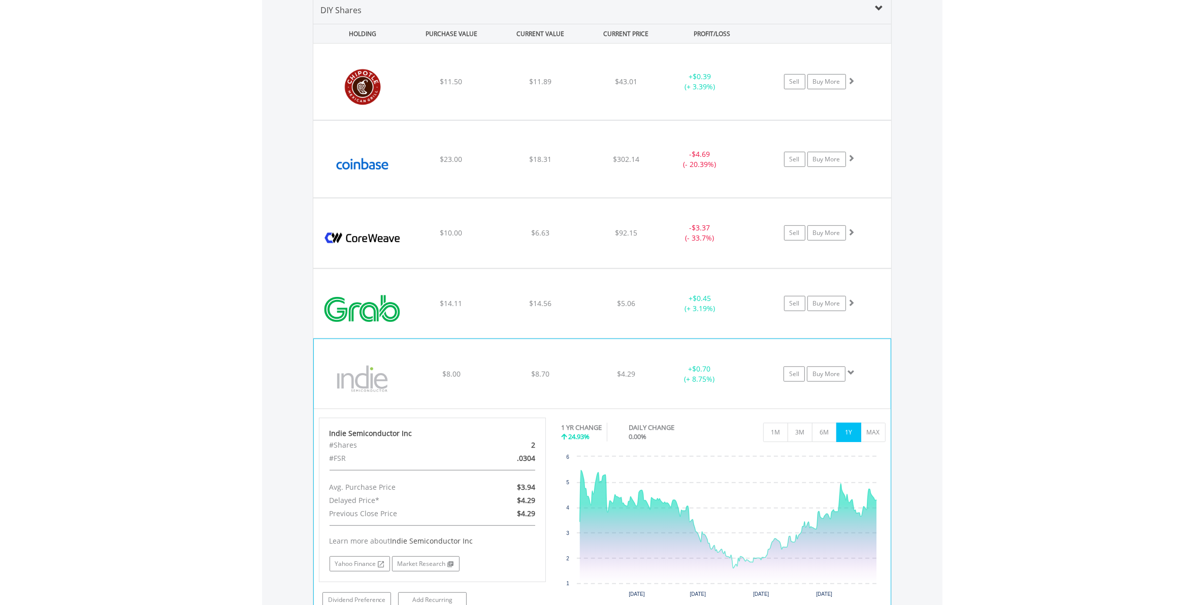
click at [851, 371] on span at bounding box center [850, 372] width 7 height 7
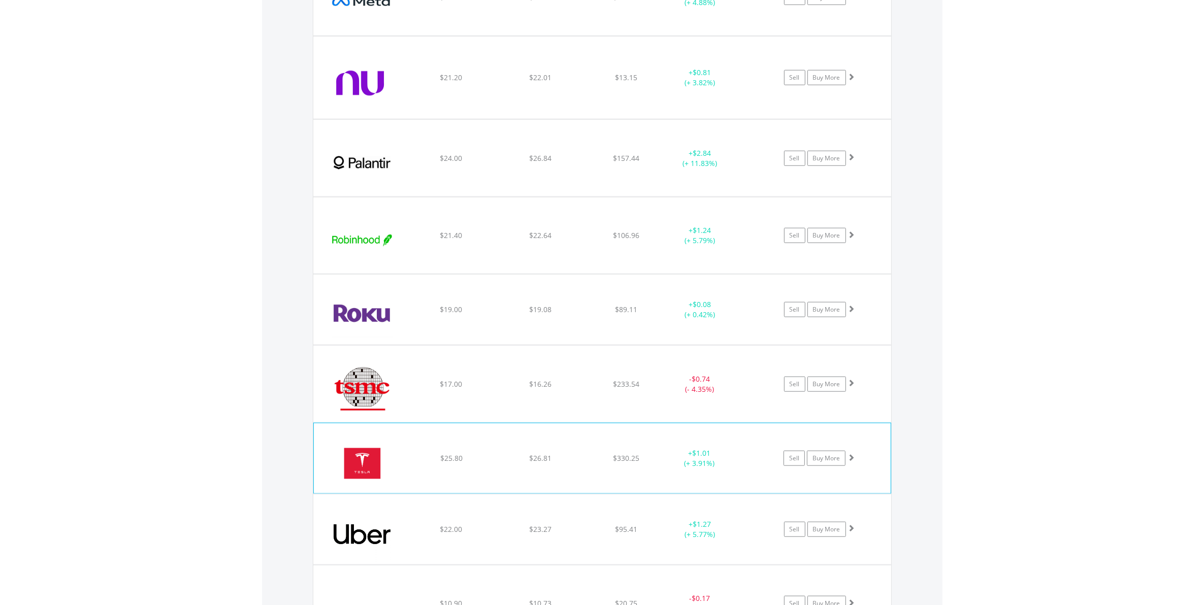
scroll to position [1247, 0]
click at [849, 235] on span at bounding box center [850, 233] width 7 height 7
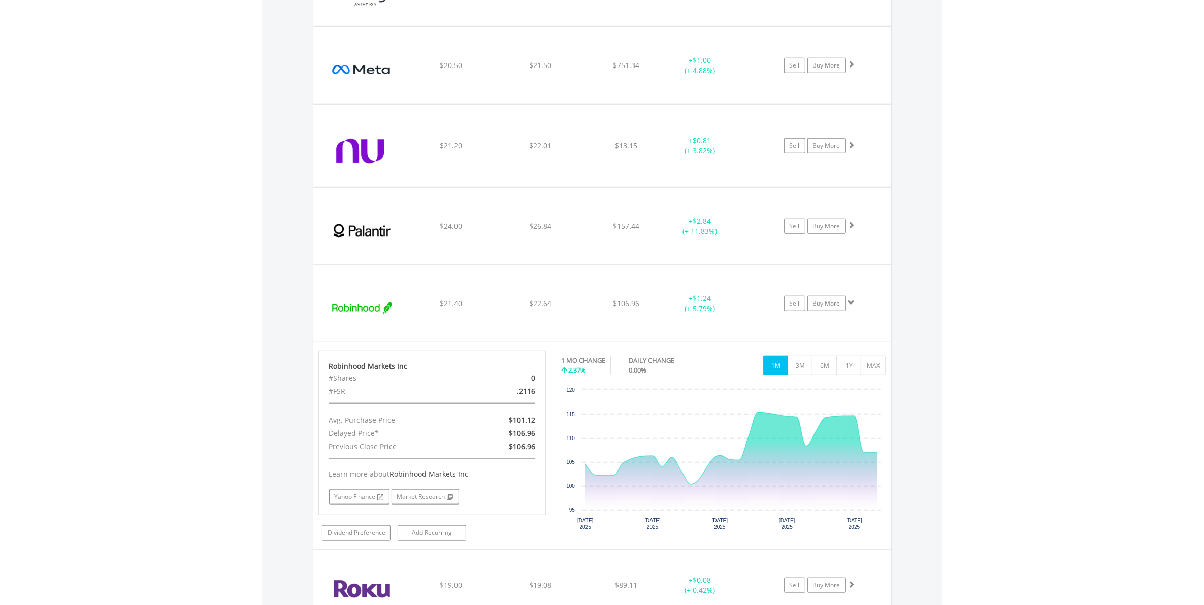
scroll to position [1176, 0]
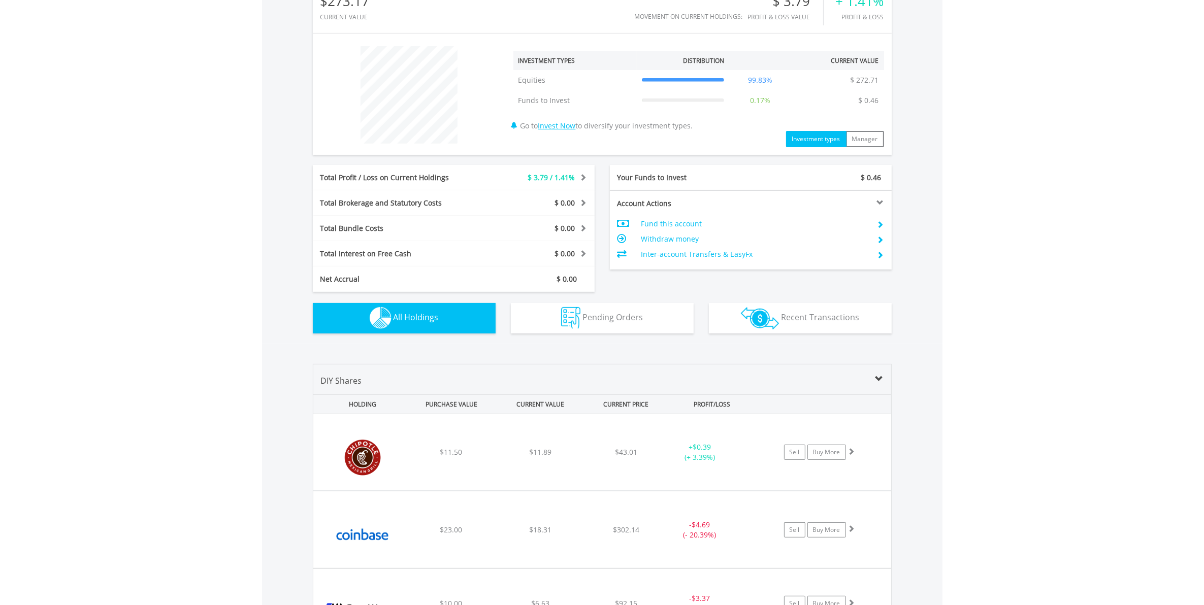
scroll to position [339, 0]
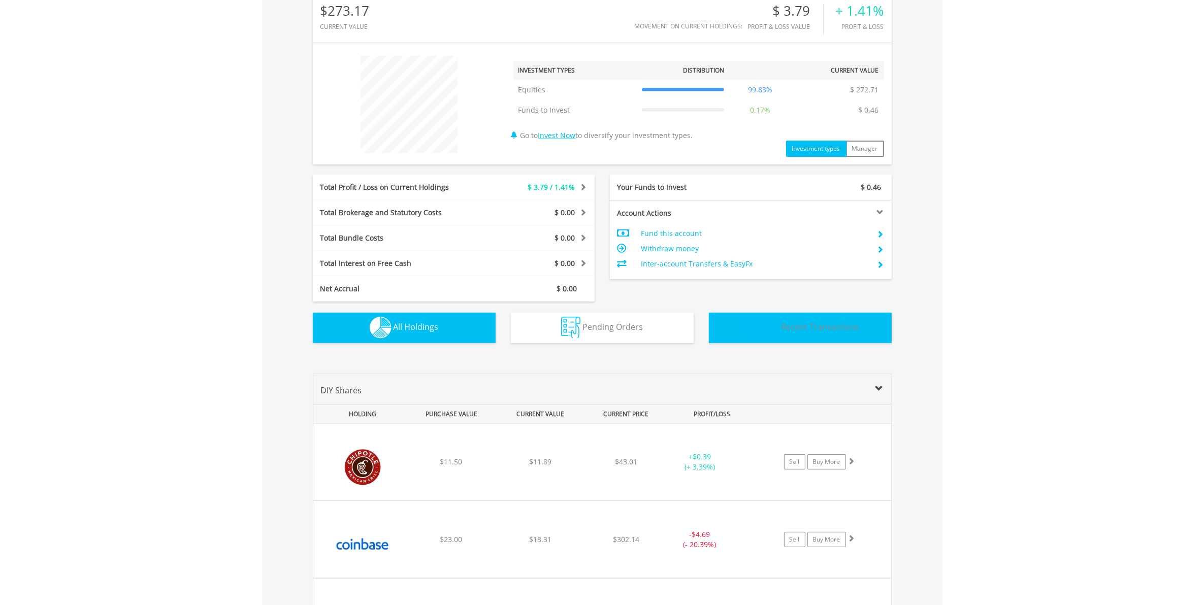
click at [803, 319] on button "Transactions Recent Transactions" at bounding box center [800, 328] width 183 height 30
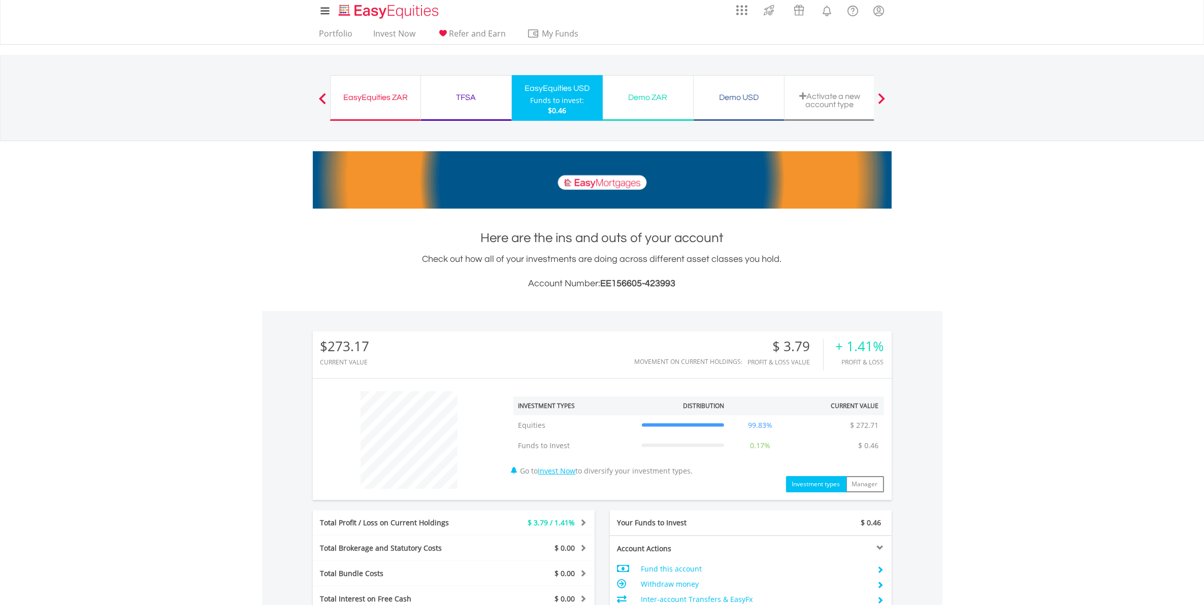
scroll to position [0, 0]
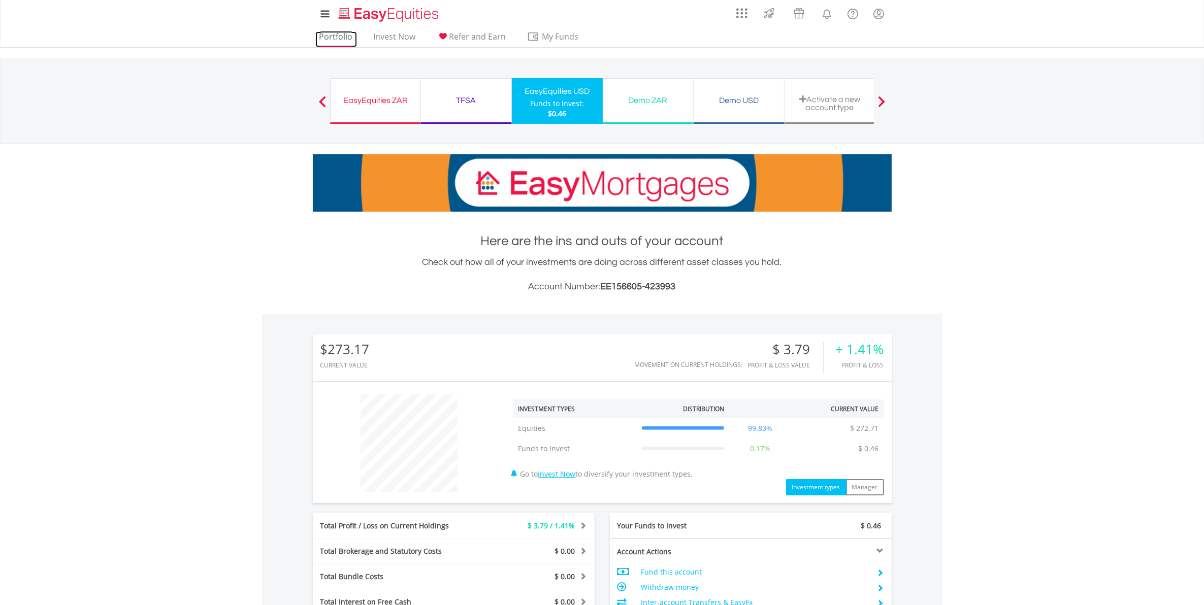
click at [325, 36] on link "Portfolio" at bounding box center [336, 39] width 42 height 16
